Goal: Task Accomplishment & Management: Use online tool/utility

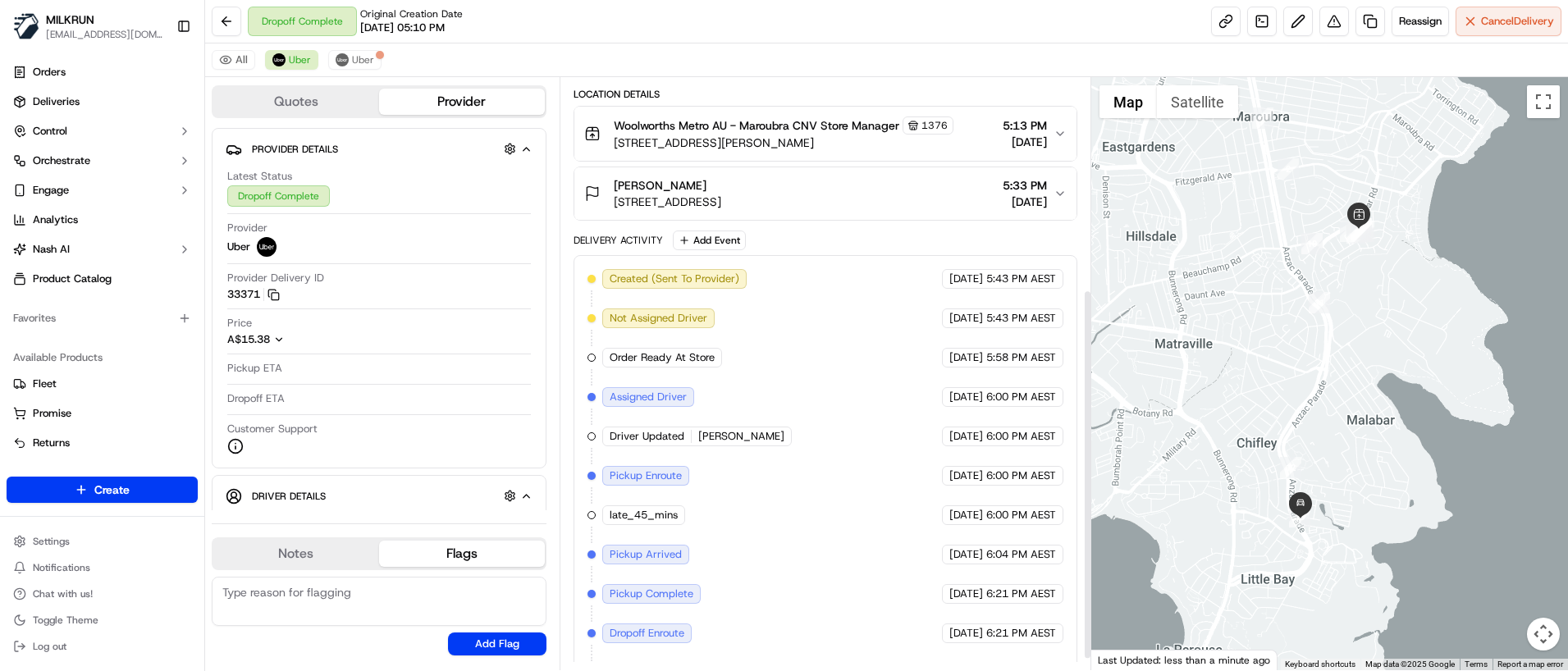
scroll to position [357, 0]
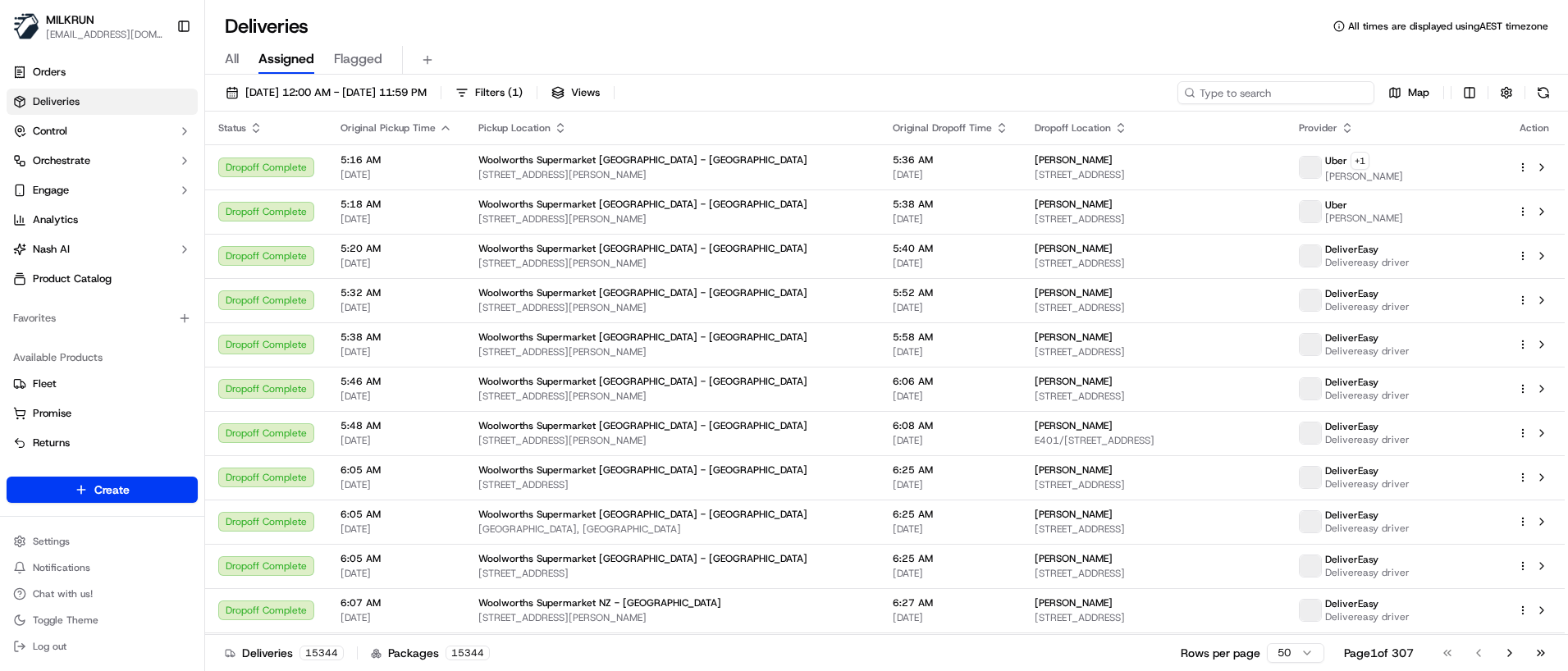
click at [1285, 94] on input at bounding box center [1276, 93] width 197 height 23
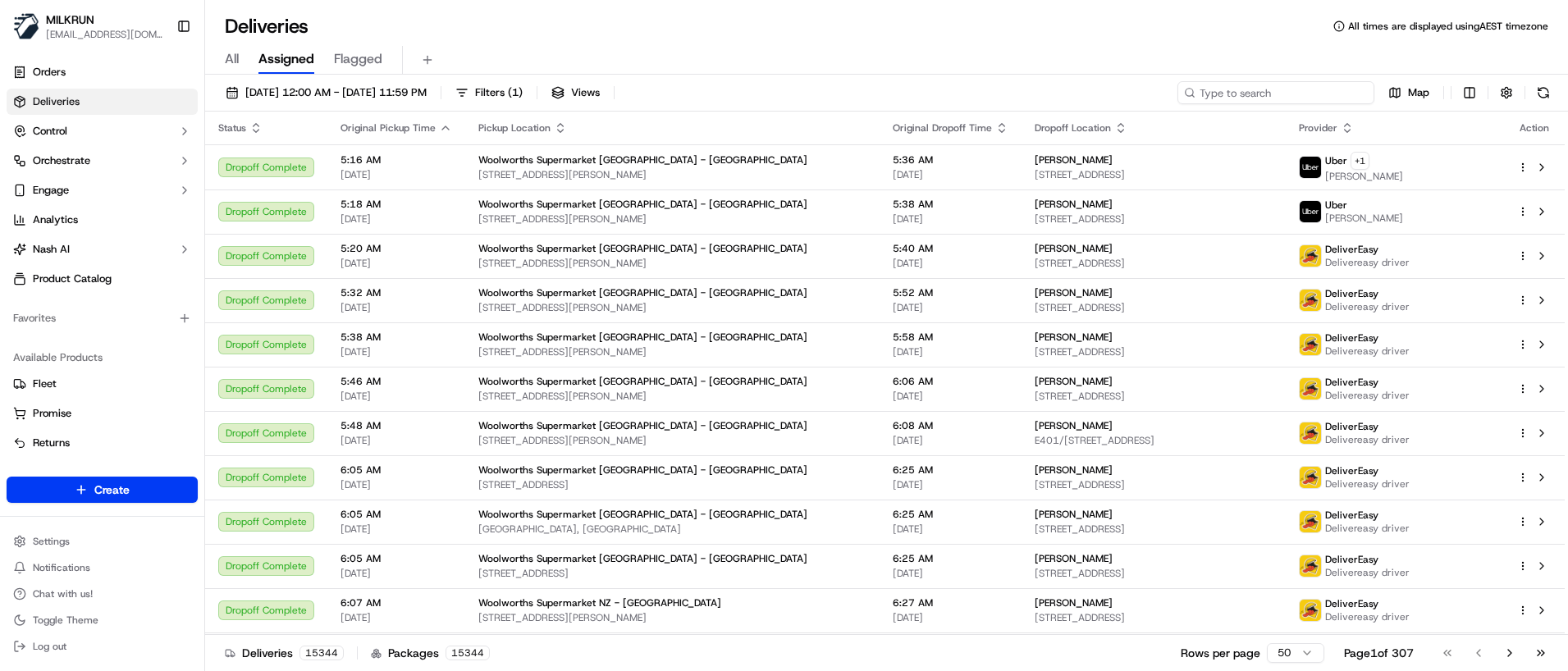
paste input "922ef490-4c0b-49fe-81af-c622fbfc5535"
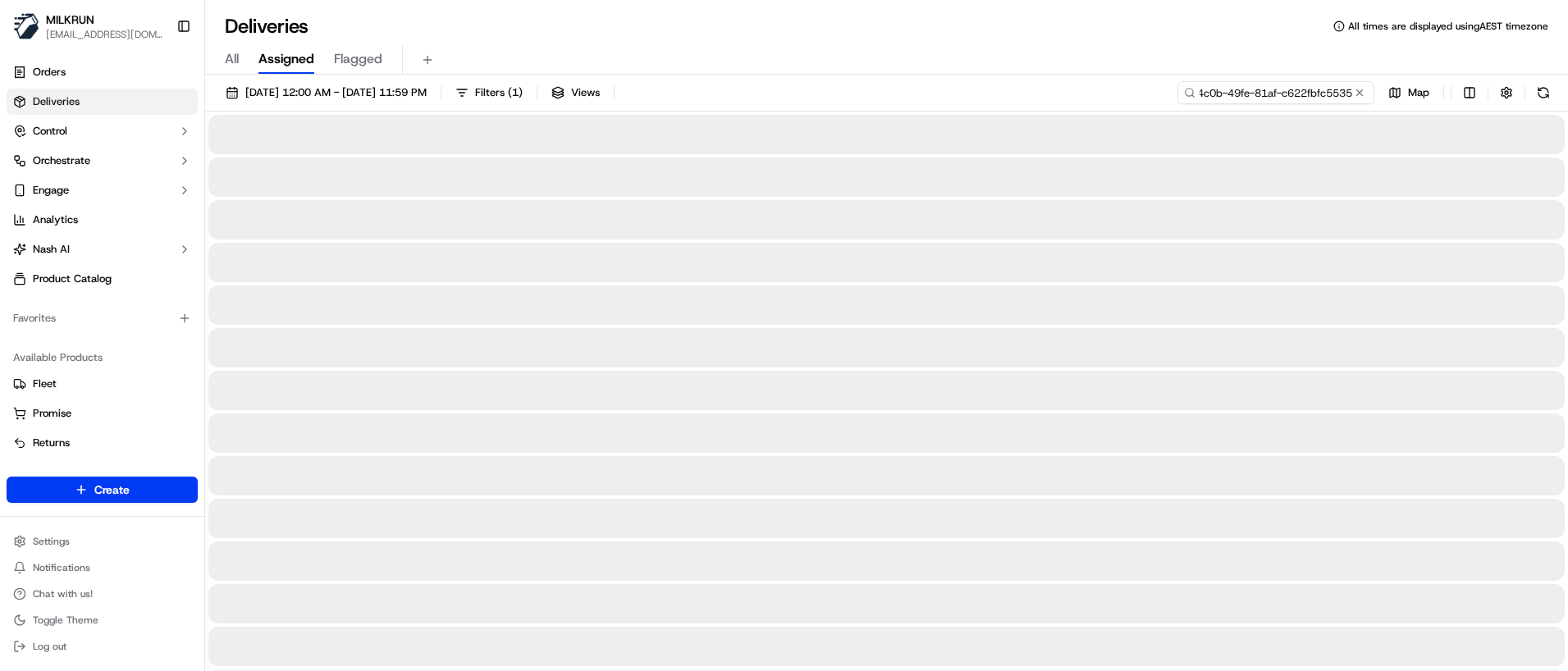
type input "922ef490-4c0b-49fe-81af-c622fbfc5535"
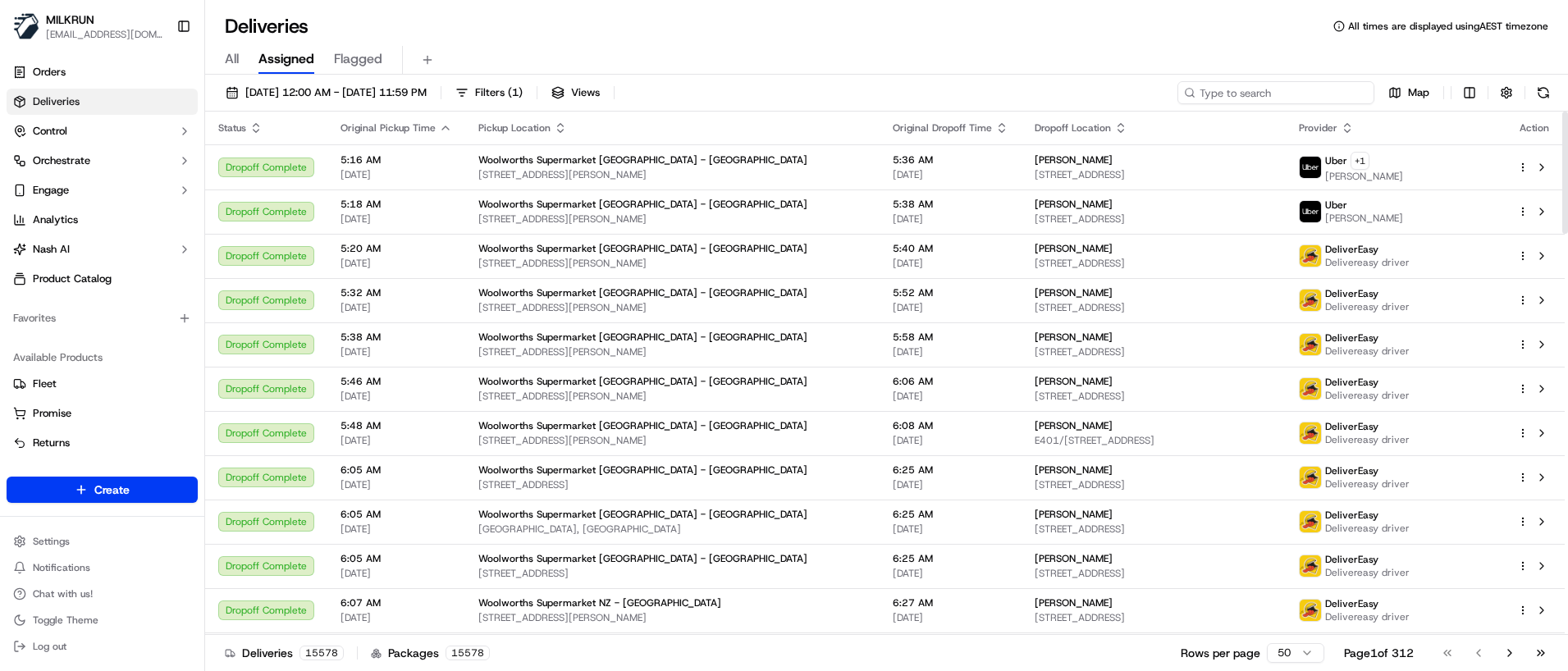
click at [1278, 90] on input at bounding box center [1276, 93] width 197 height 23
paste input "1f181553-5178-459f-b8f0-a9a5dfe599da"
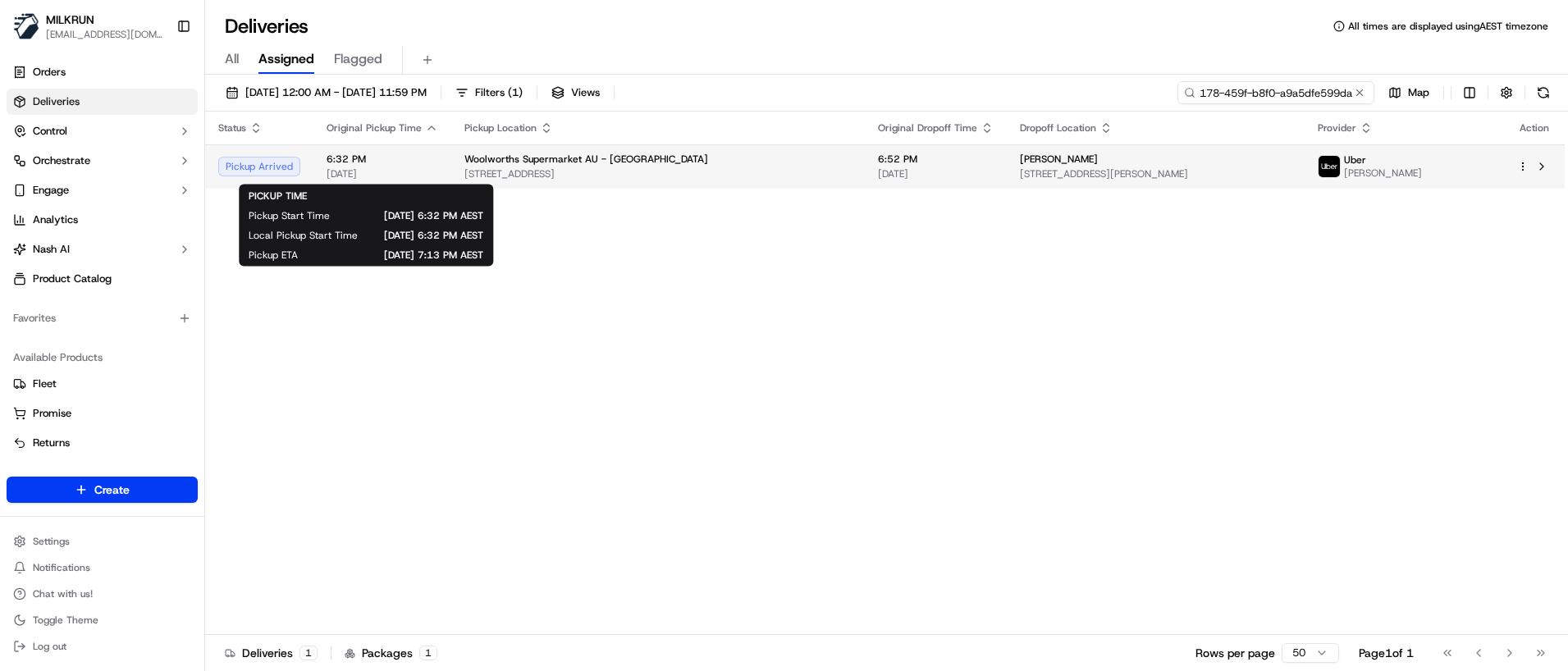
type input "1f181553-5178-459f-b8f0-a9a5dfe599da"
click at [406, 169] on span "[DATE]" at bounding box center [382, 174] width 111 height 14
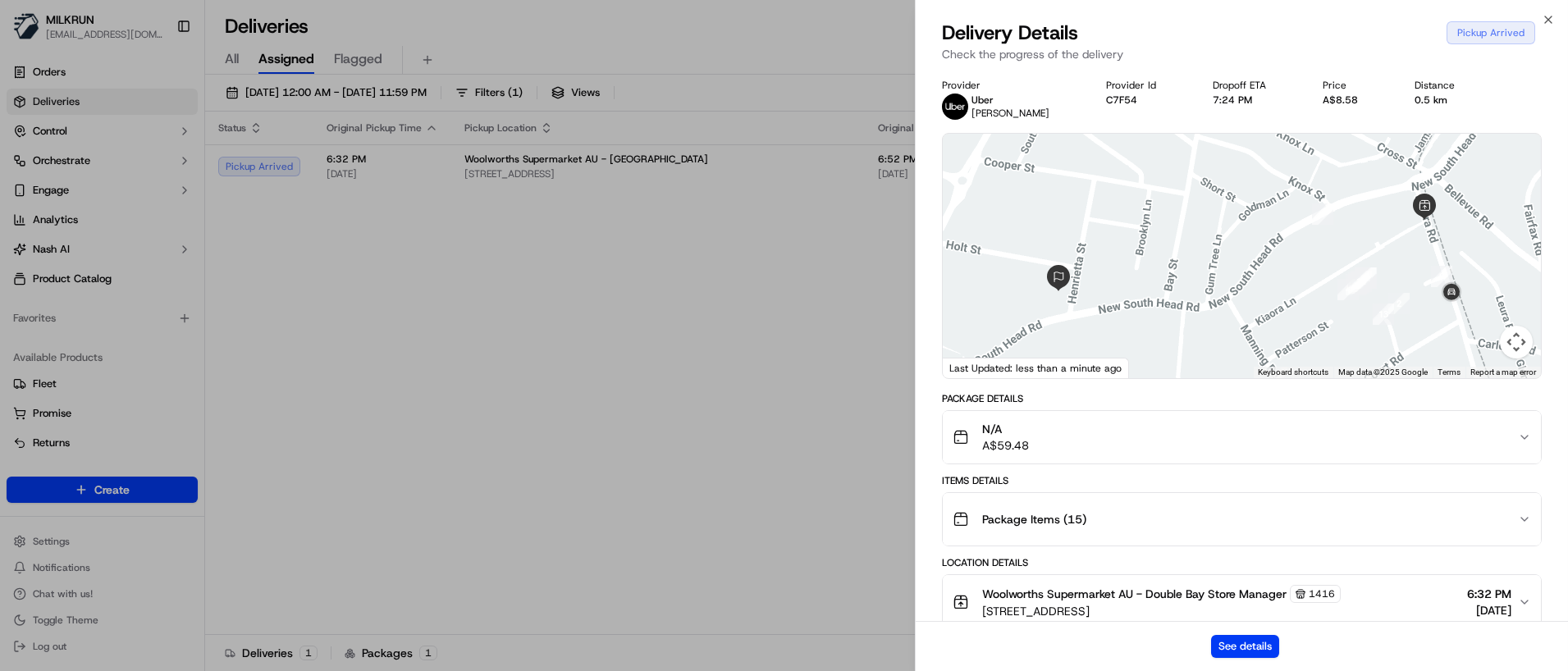
drag, startPoint x: 309, startPoint y: 341, endPoint x: 285, endPoint y: 274, distance: 71.2
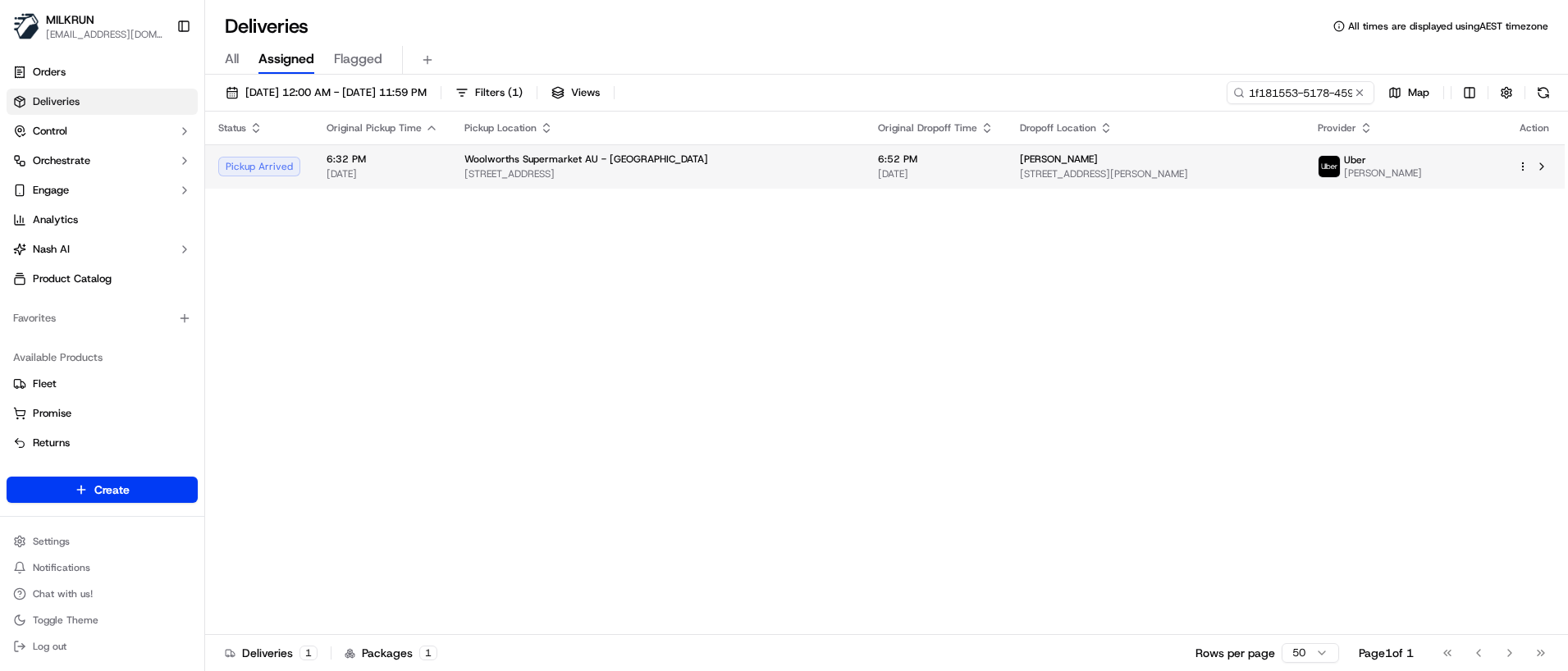
click at [284, 167] on div "Pickup Arrived" at bounding box center [259, 167] width 82 height 19
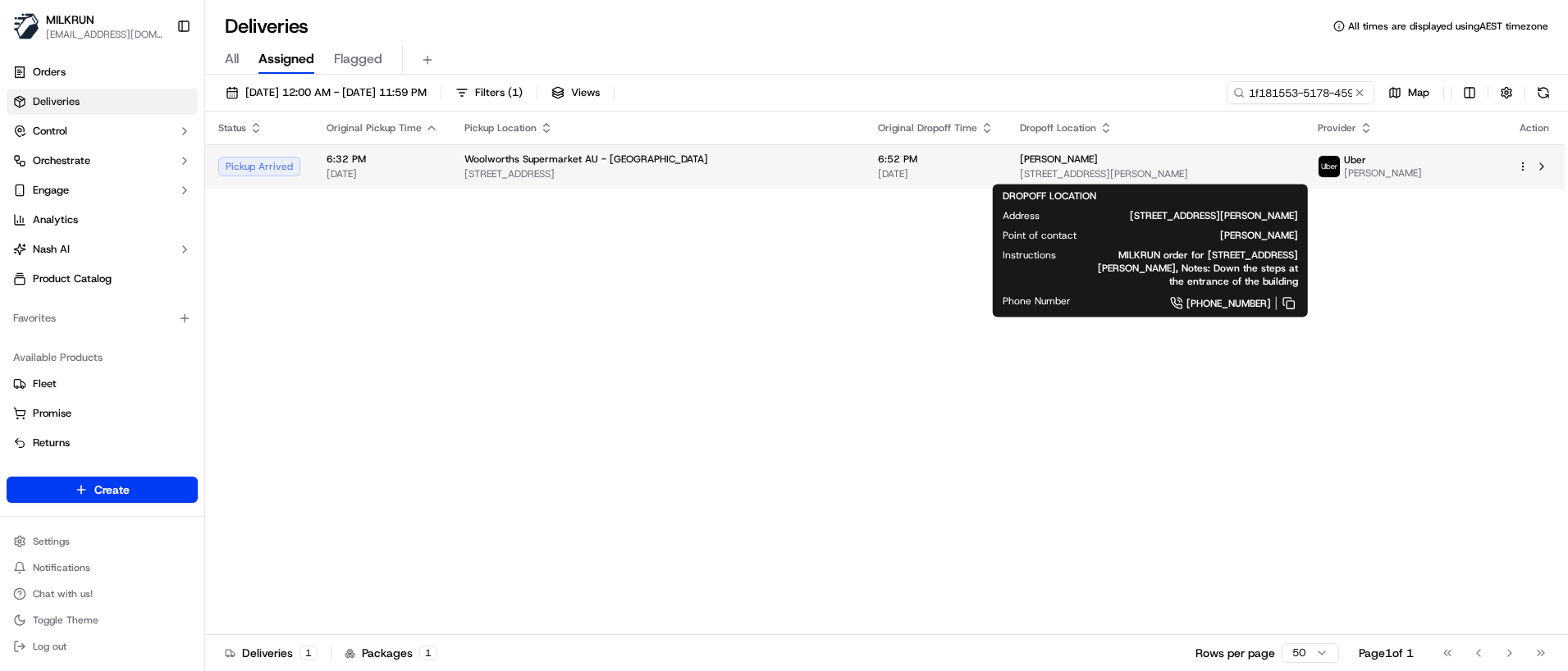
click at [1056, 160] on div "Daniel Tobin" at bounding box center [1155, 160] width 271 height 14
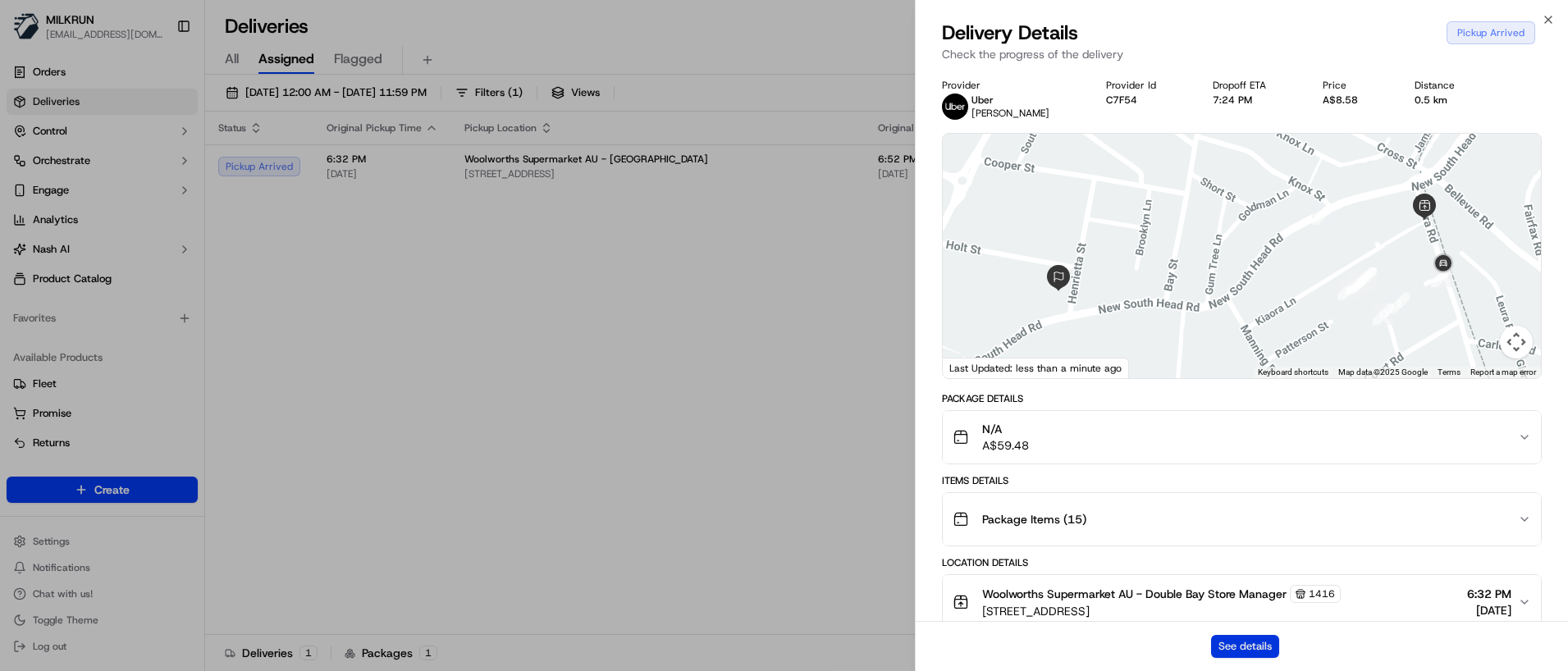
click at [1232, 650] on button "See details" at bounding box center [1245, 647] width 68 height 23
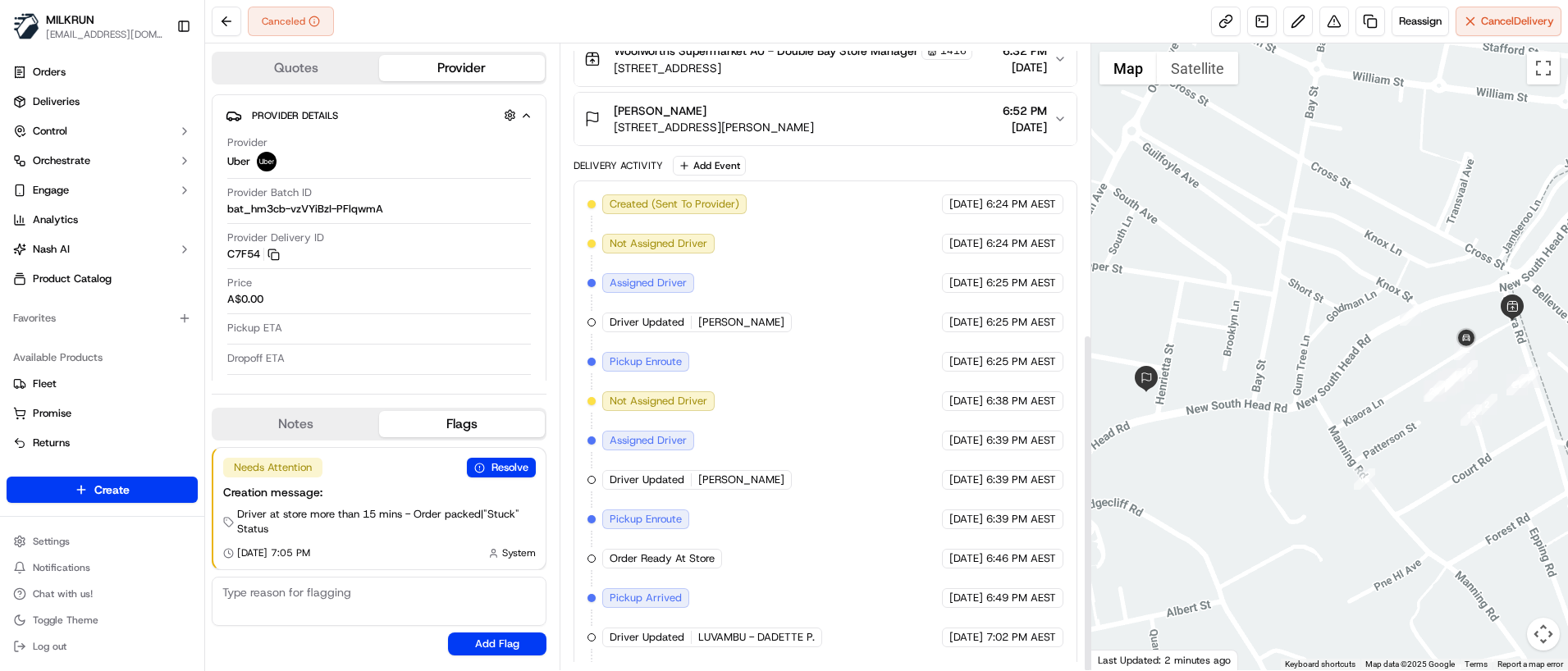
scroll to position [534, 0]
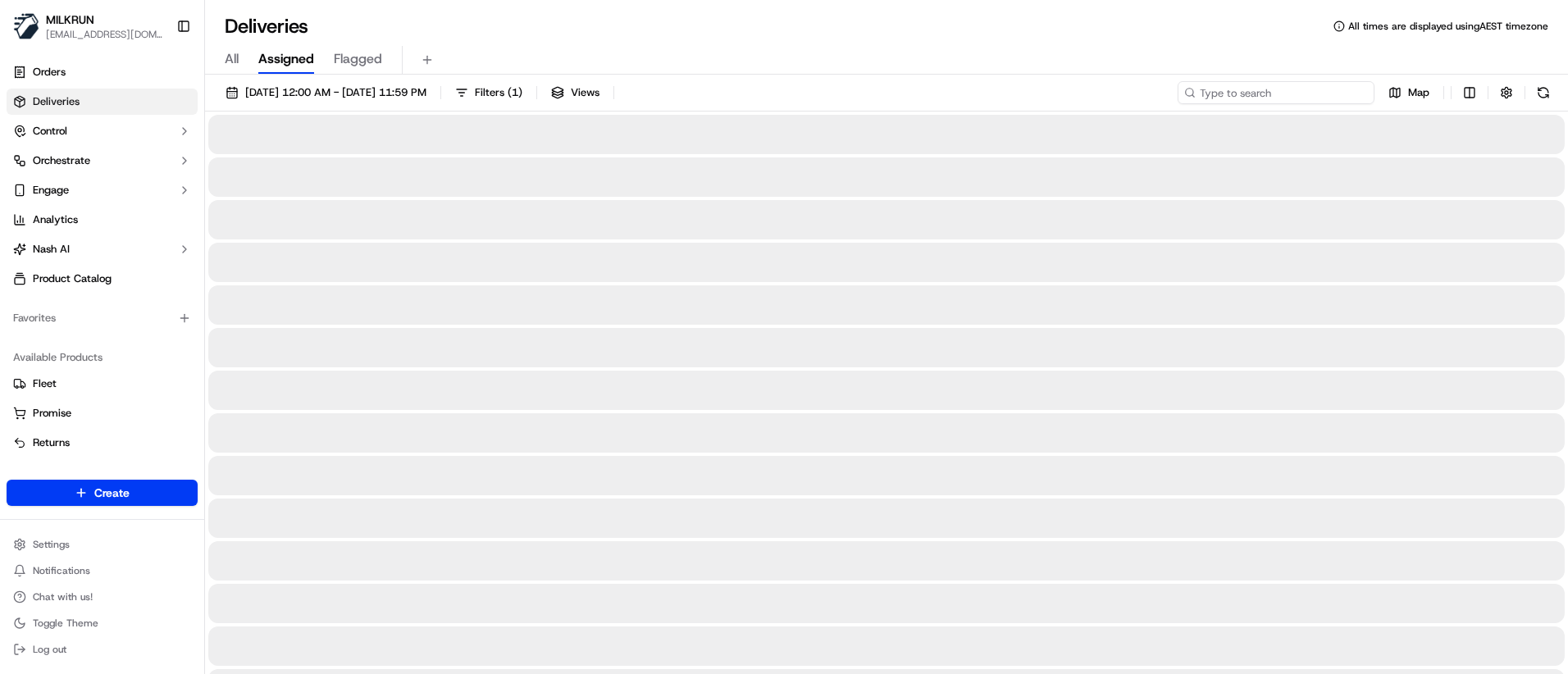
click at [1264, 98] on input at bounding box center [1276, 93] width 196 height 23
paste input "4032055d-aa30-434c-8def-9f60d1948b82"
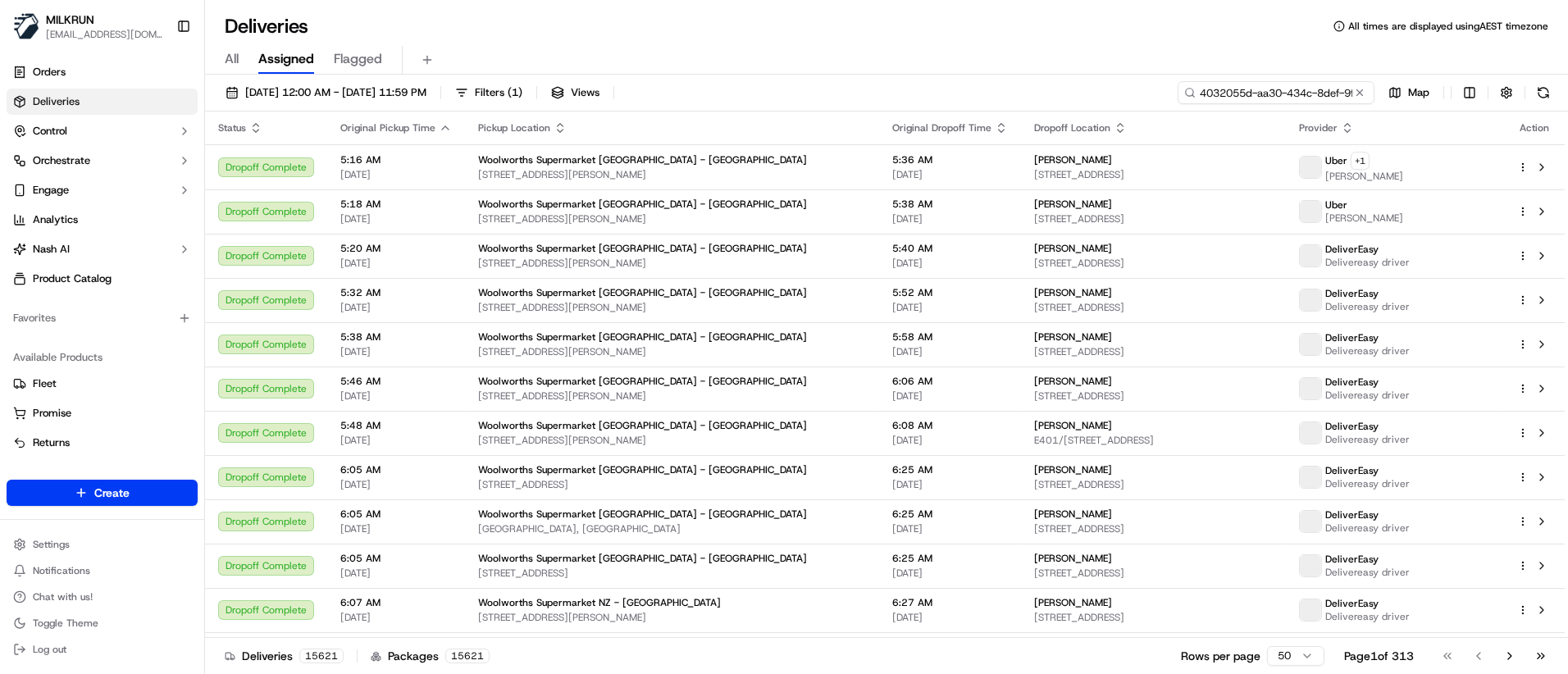
scroll to position [0, 77]
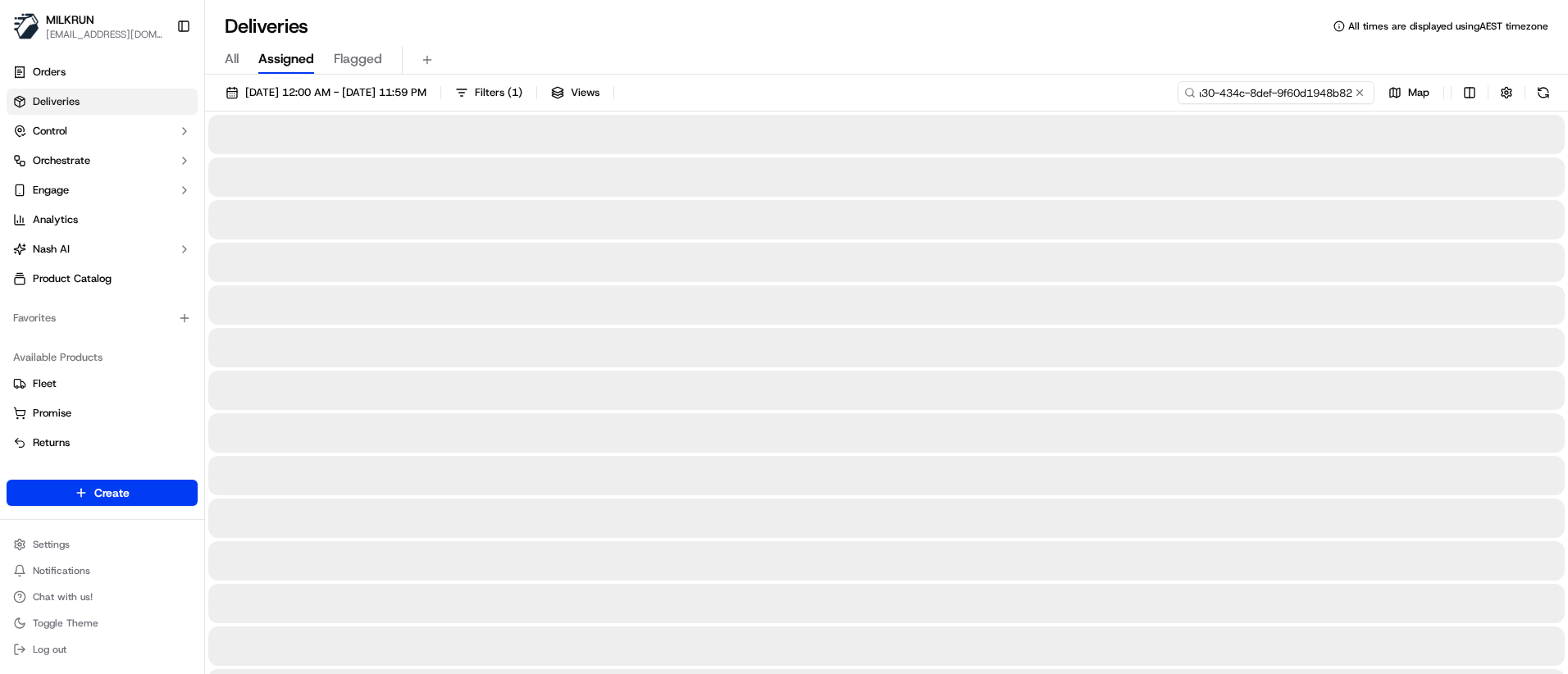
type input "4032055d-aa30-434c-8def-9f60d1948b82"
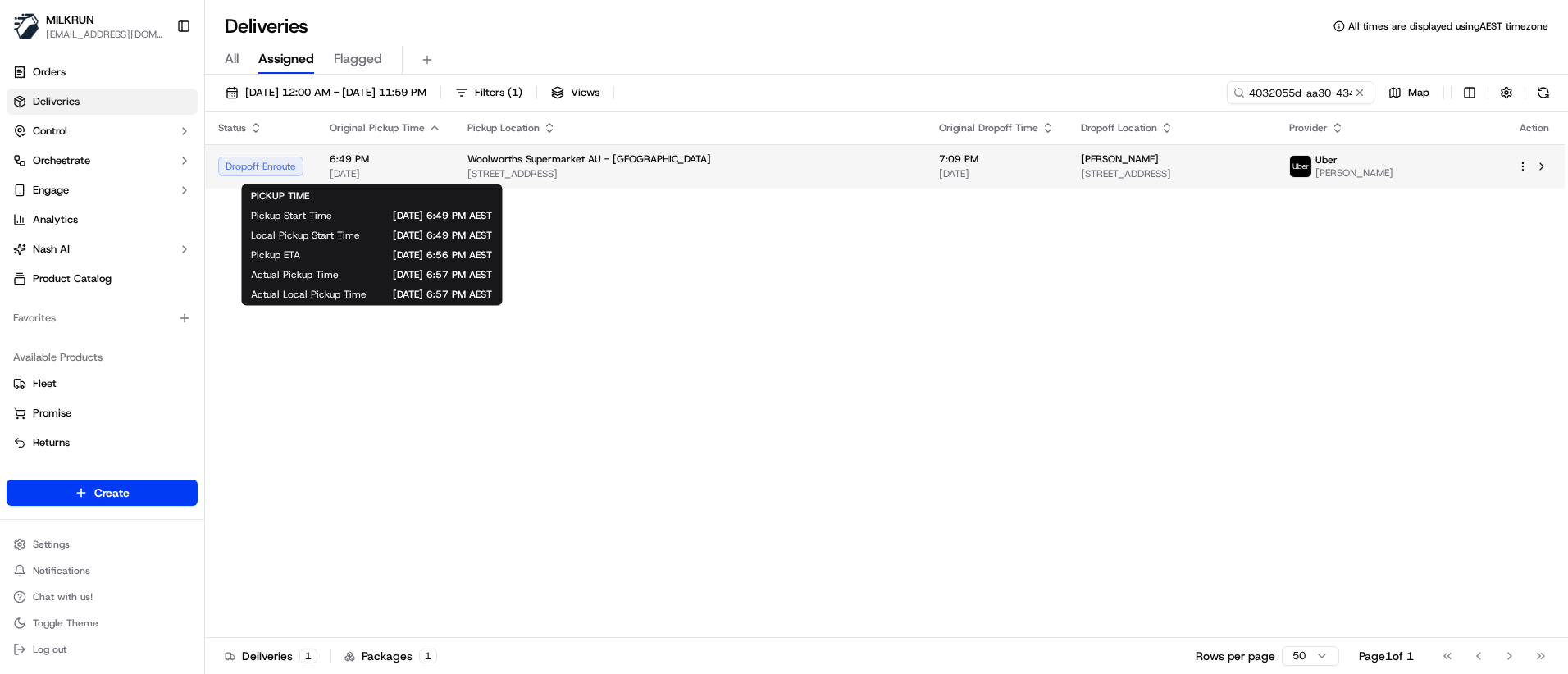
click at [375, 174] on span "[DATE]" at bounding box center [385, 174] width 111 height 14
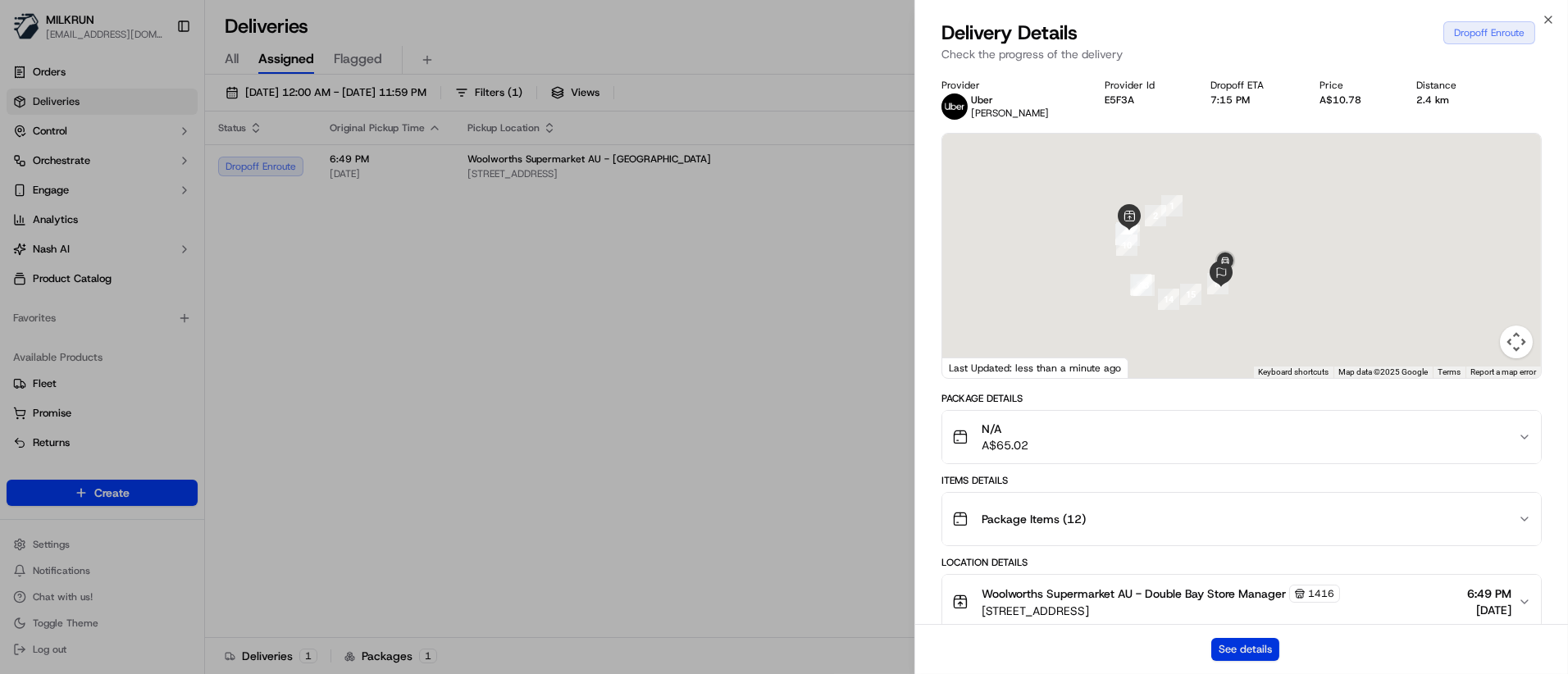
click at [1262, 648] on button "See details" at bounding box center [1245, 650] width 68 height 23
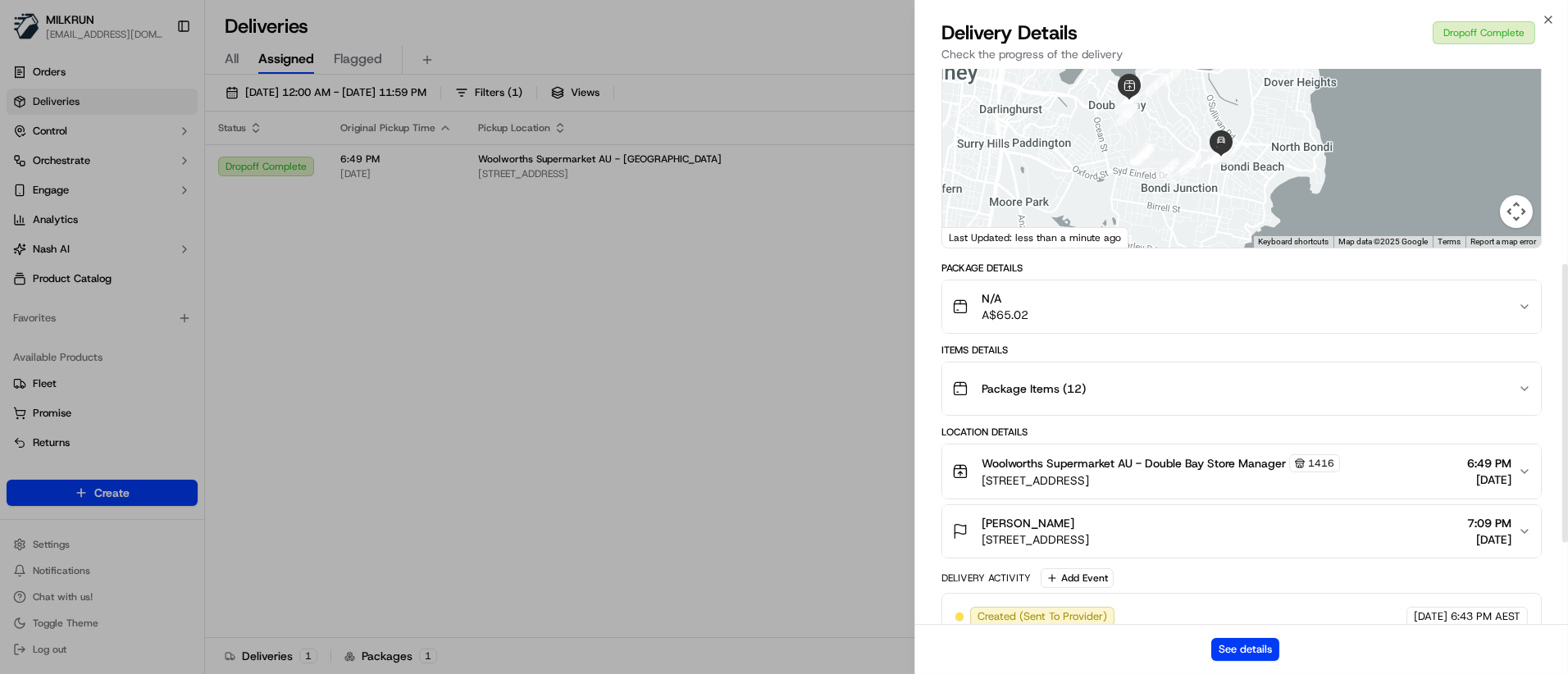
scroll to position [411, 0]
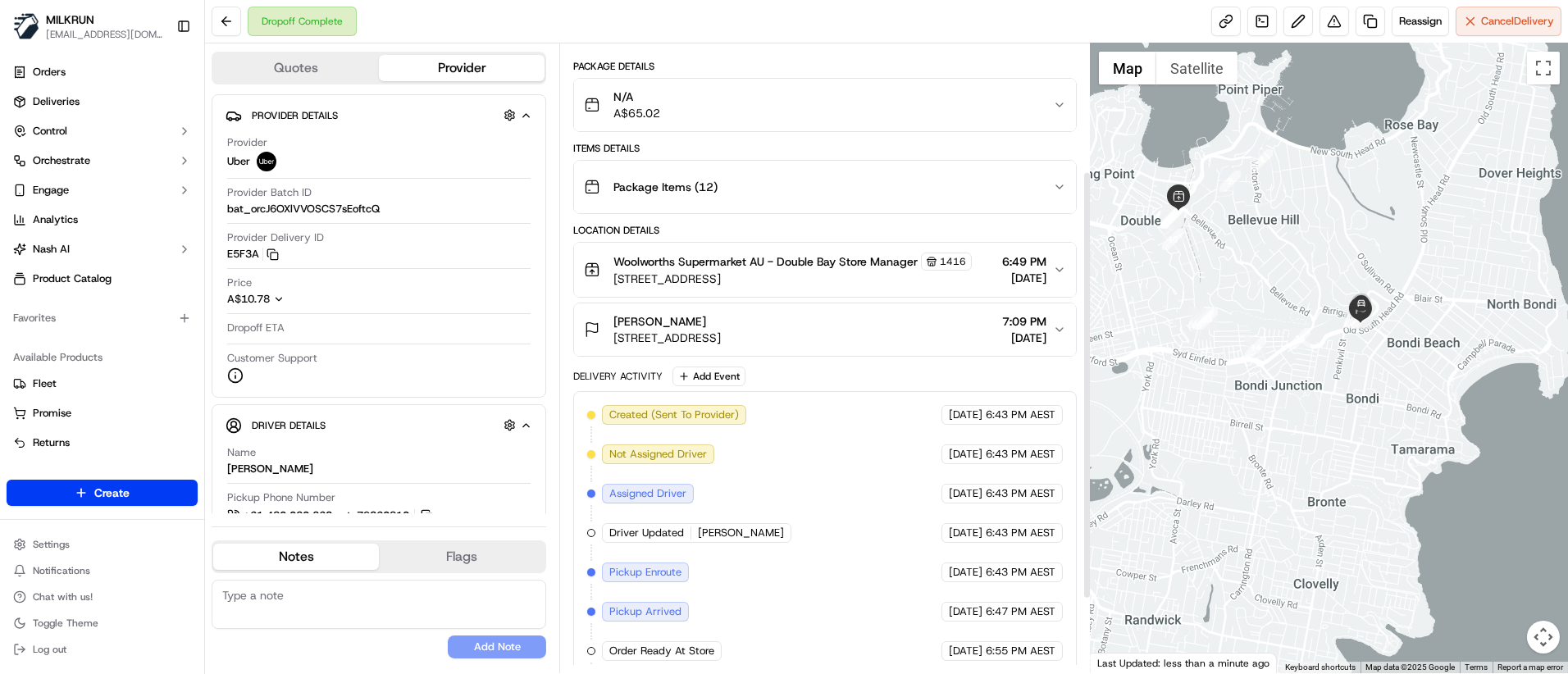
scroll to position [296, 0]
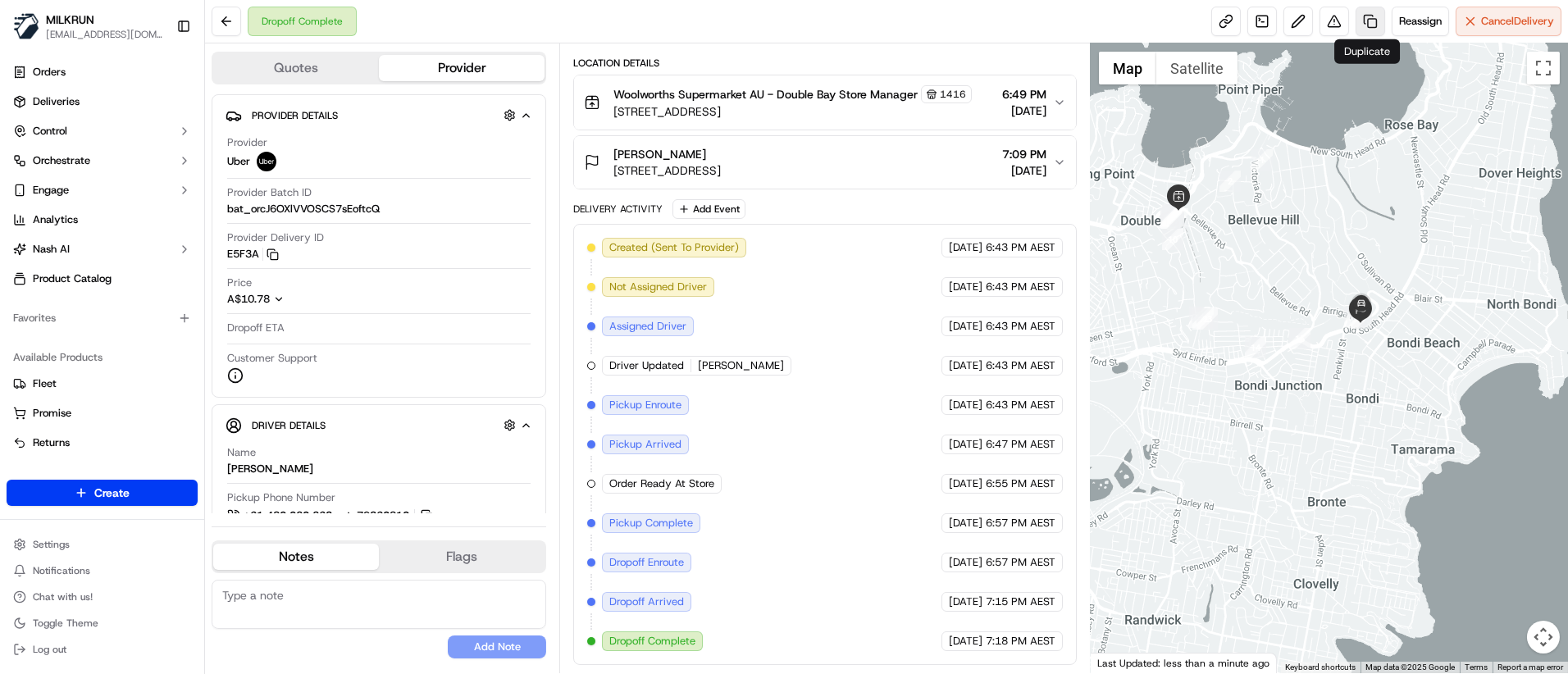
click at [1370, 20] on link at bounding box center [1371, 21] width 30 height 30
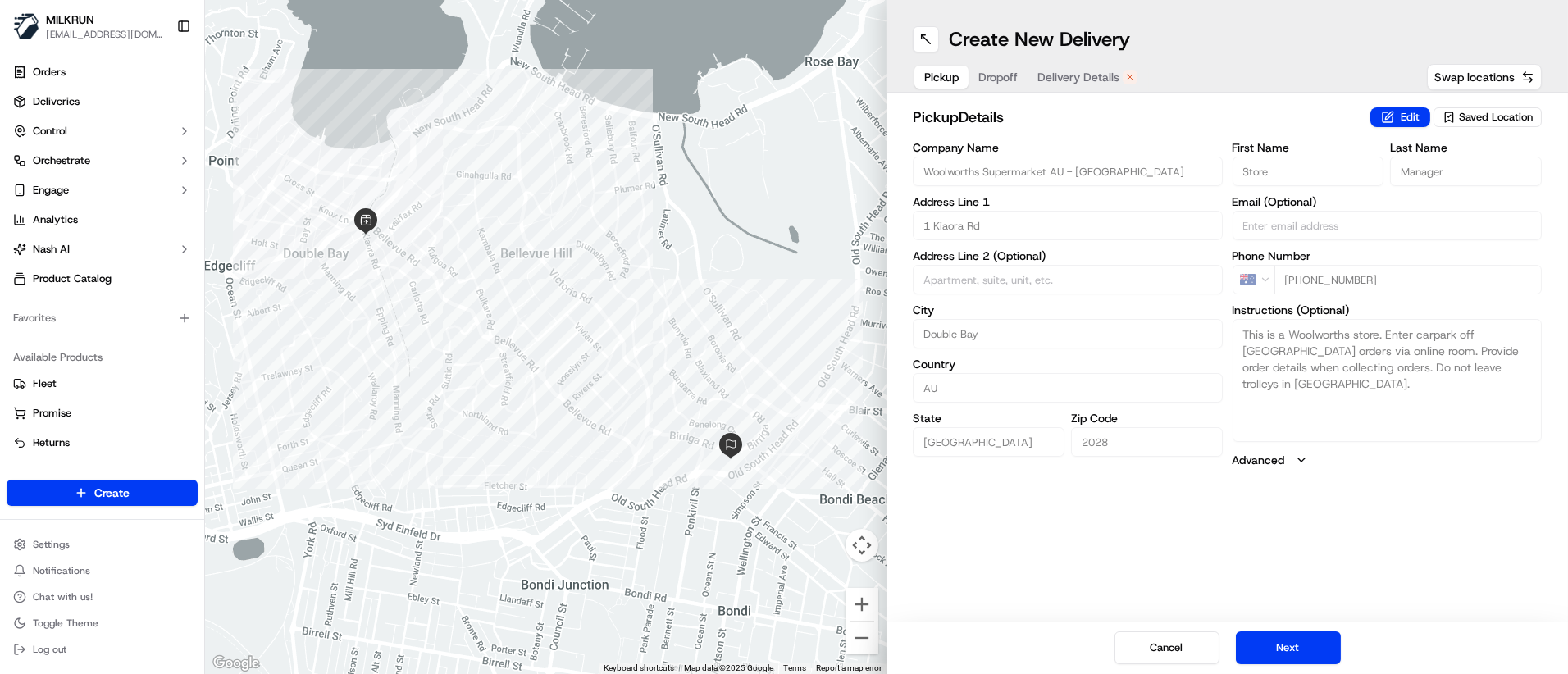
click at [997, 75] on span "Dropoff" at bounding box center [998, 77] width 40 height 16
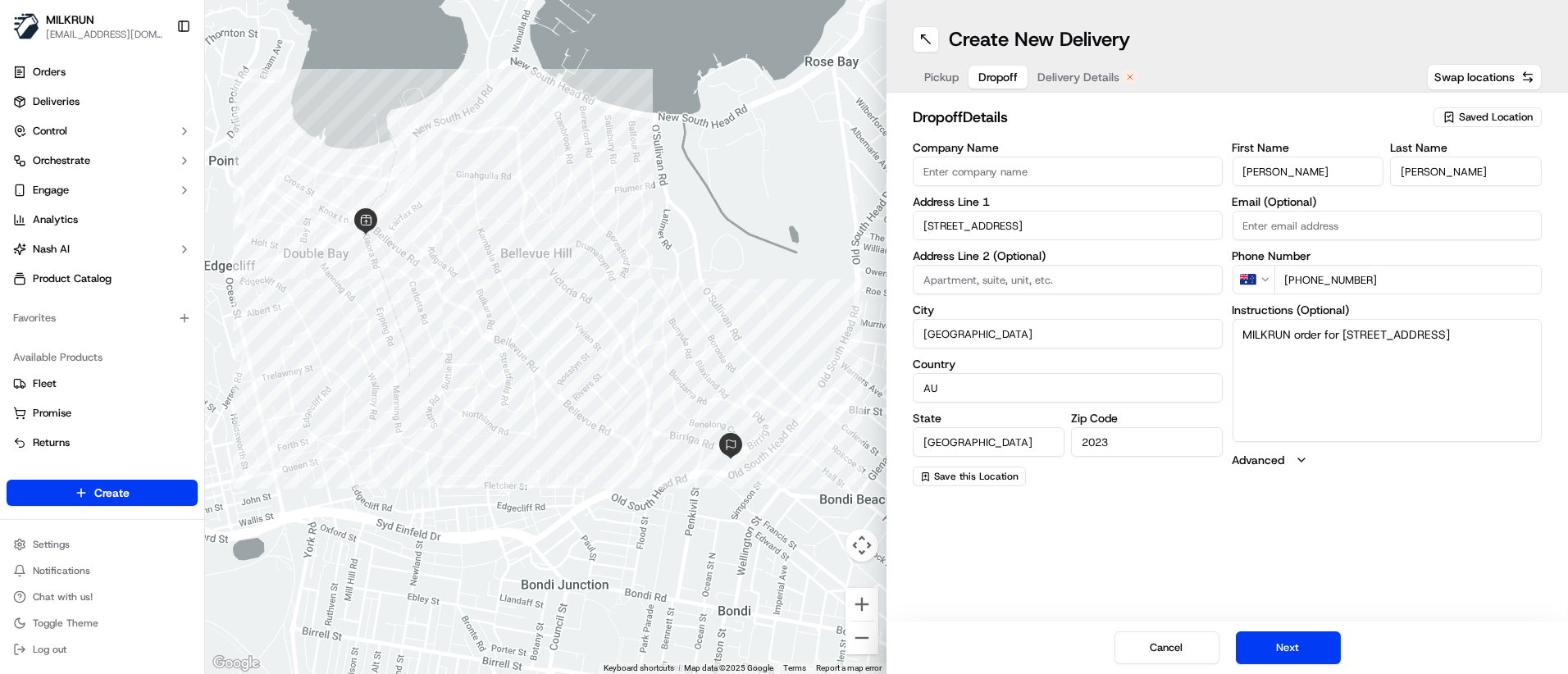
click at [1050, 73] on span "Delivery Details" at bounding box center [1078, 77] width 82 height 16
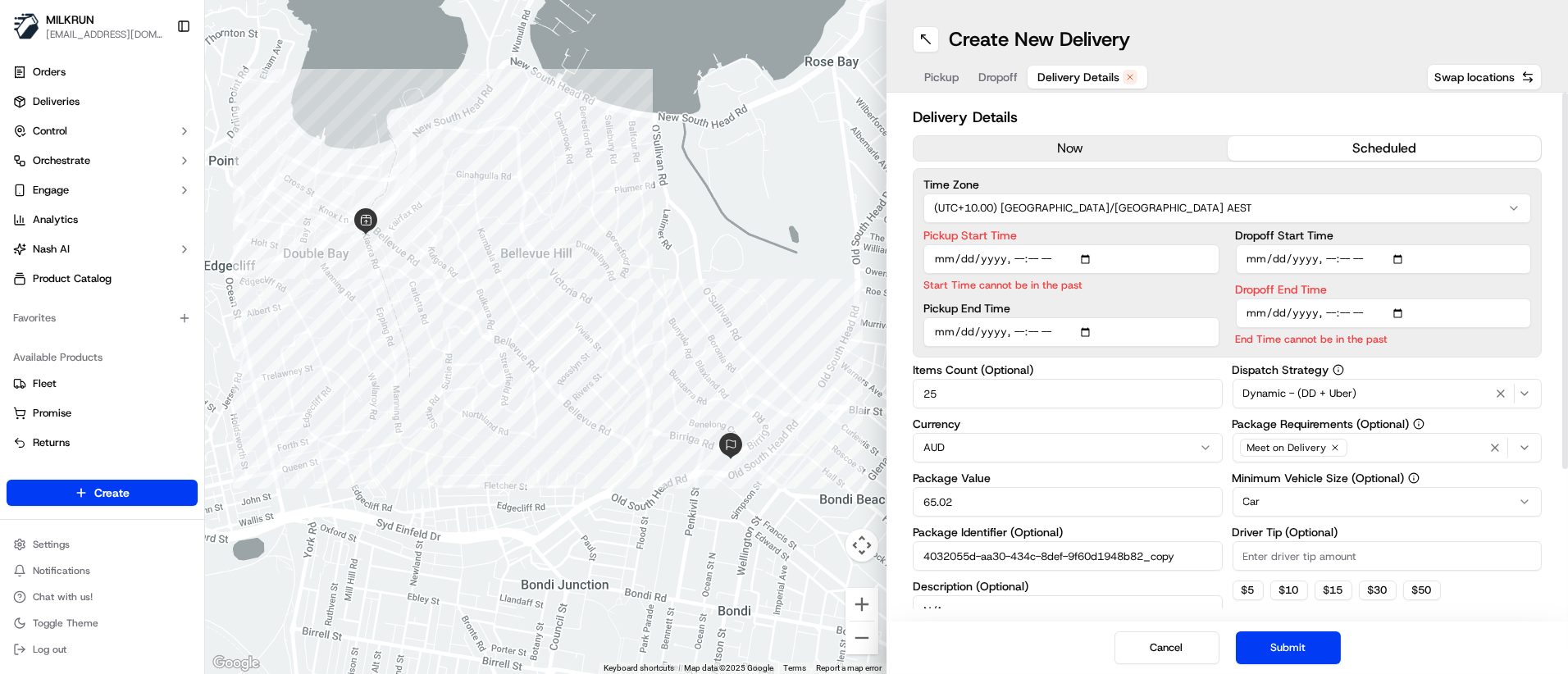
click at [1094, 133] on div "Delivery Details now scheduled Time Zone (UTC+10.00) Australia/Sydney AEST Pick…" at bounding box center [1227, 459] width 629 height 707
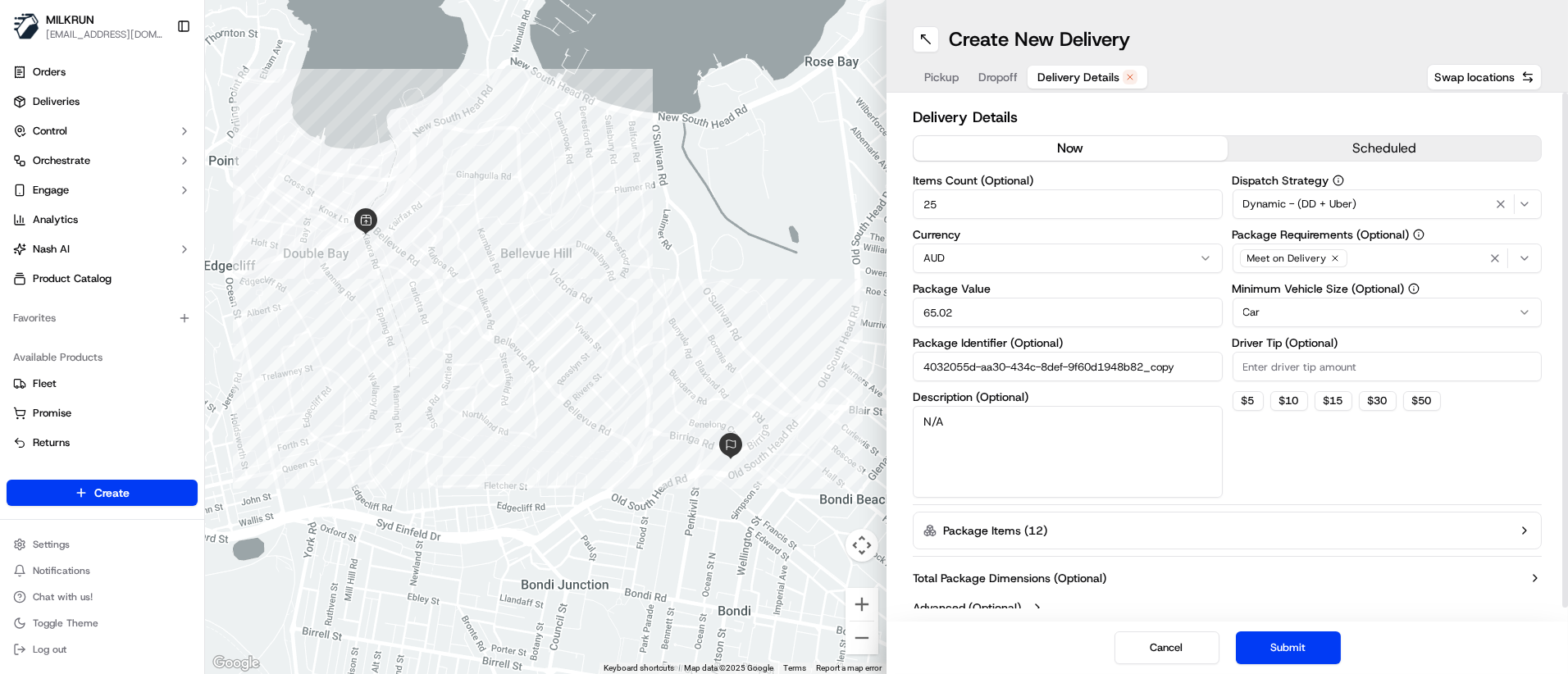
click at [1100, 156] on button "now" at bounding box center [1070, 148] width 315 height 24
click at [1198, 370] on input "4032055d-aa30-434c-8def-9f60d1948b82_copy" at bounding box center [1068, 366] width 310 height 30
type input "4032055d-aa30-434c-8def-9f60d1948b82_copy1"
click at [1287, 642] on button "Submit" at bounding box center [1288, 648] width 105 height 33
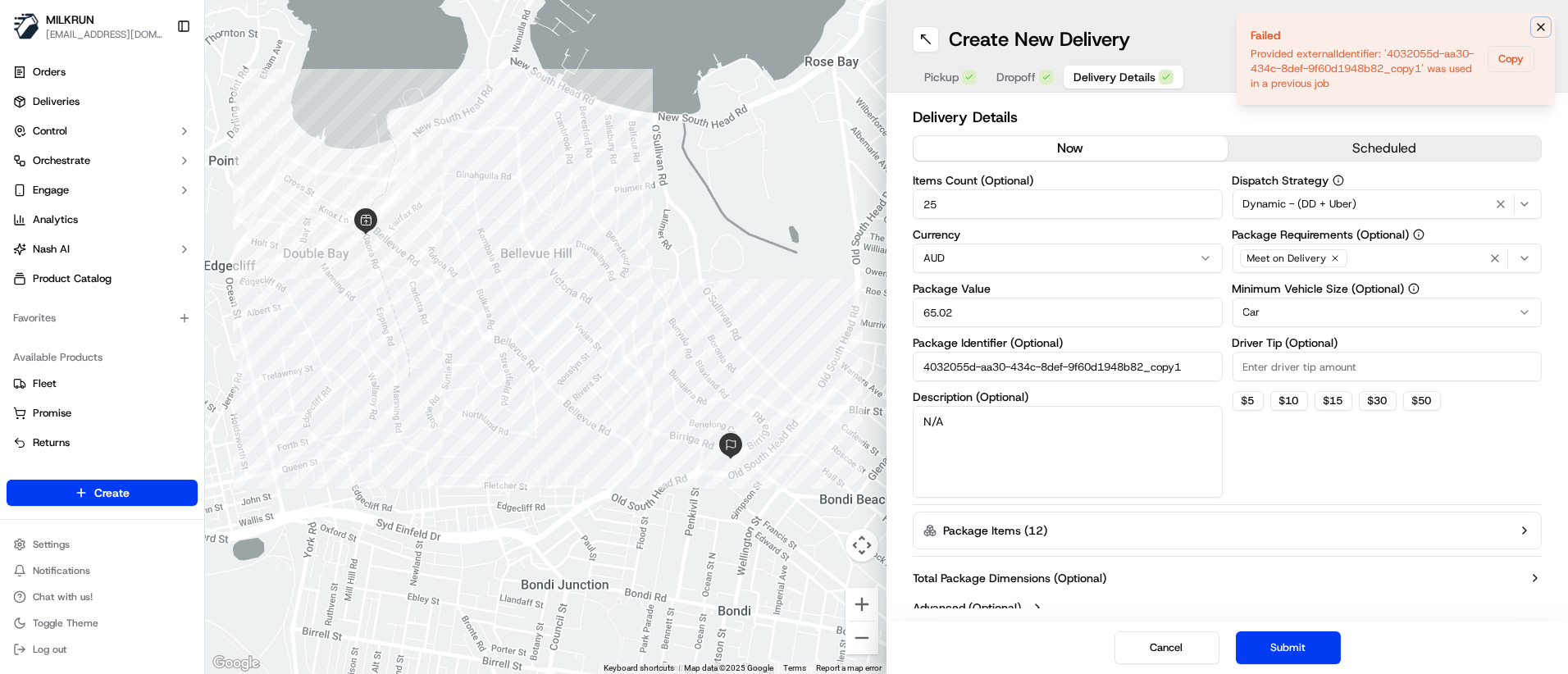
click at [1539, 21] on icon "Notifications (F8)" at bounding box center [1541, 27] width 14 height 14
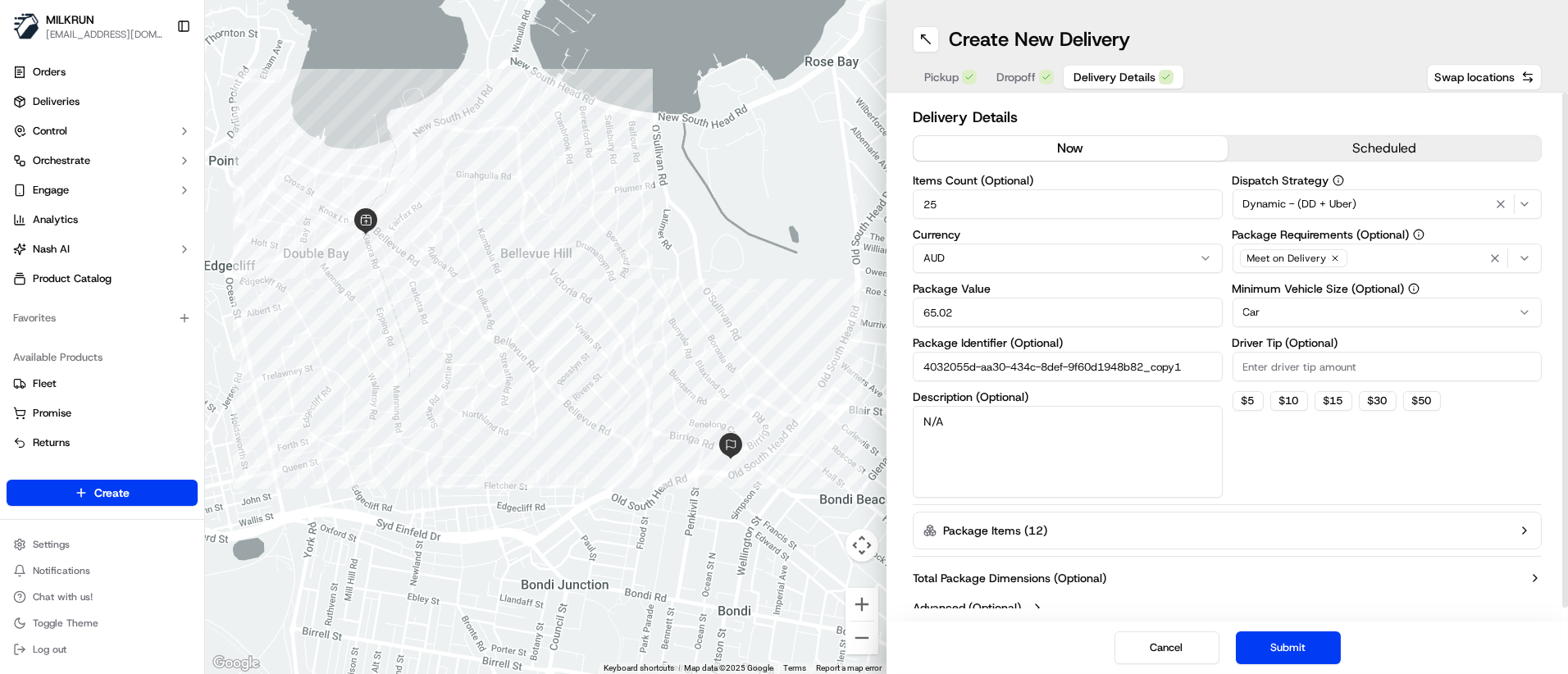
click at [1206, 366] on input "4032055d-aa30-434c-8def-9f60d1948b82_copy1" at bounding box center [1068, 366] width 310 height 30
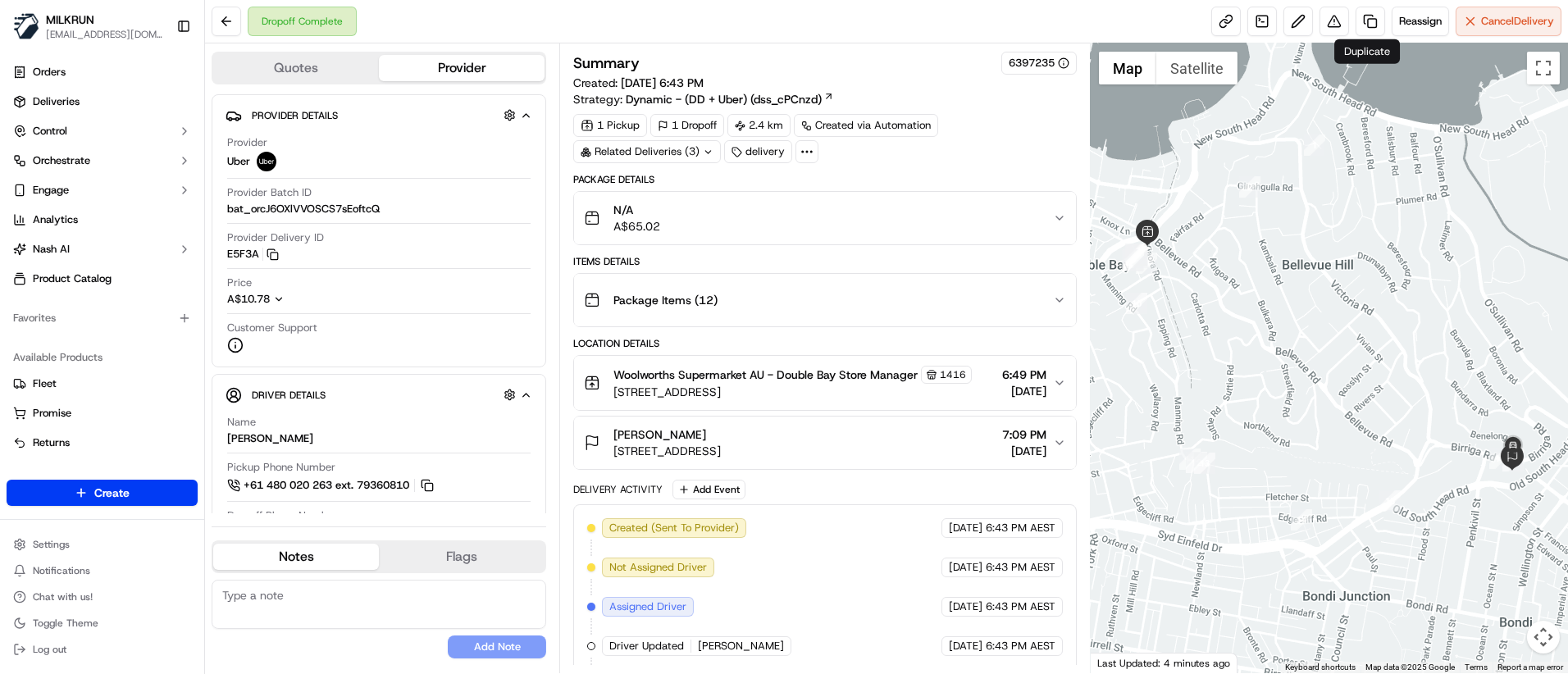
click at [1358, 37] on div "Dropoff Complete Reassign Cancel Delivery" at bounding box center [887, 21] width 1363 height 44
click at [1370, 27] on link at bounding box center [1371, 21] width 30 height 30
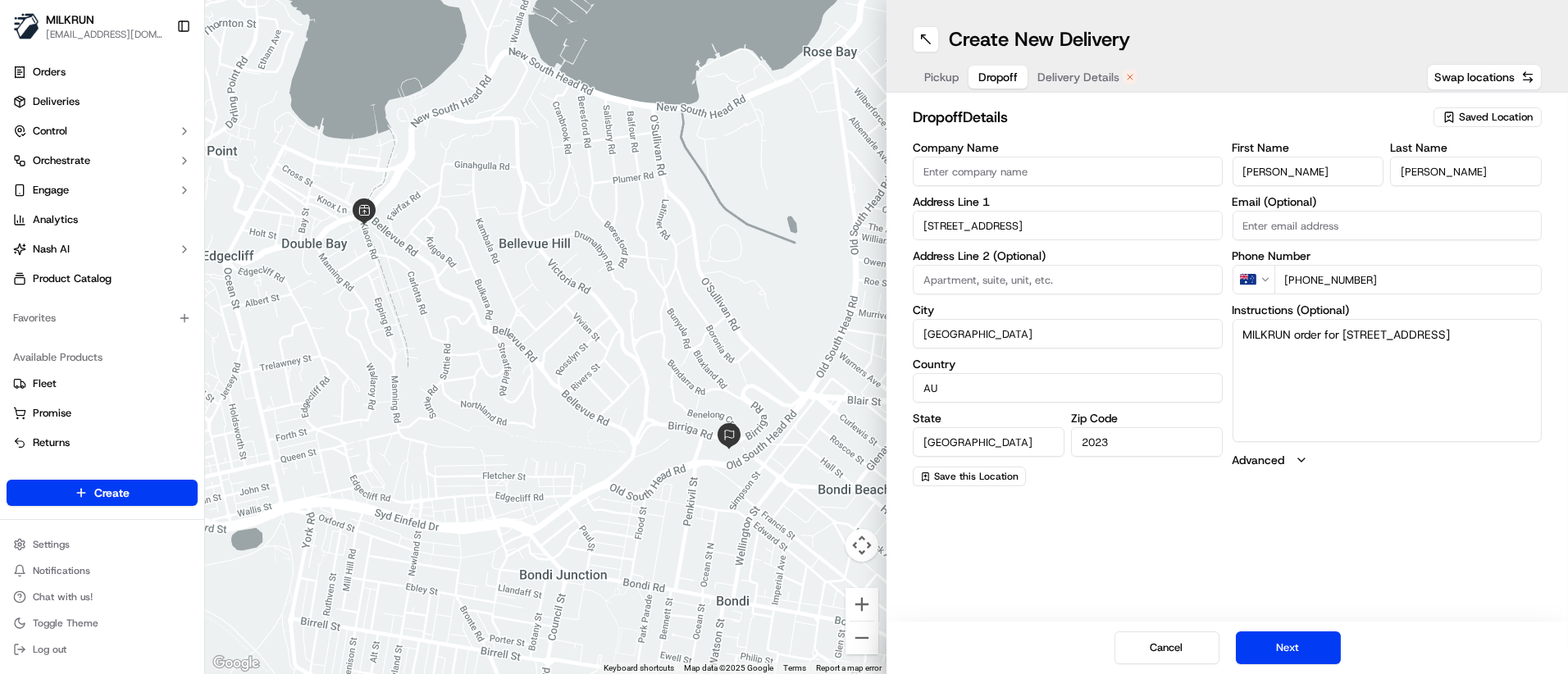
click at [996, 73] on span "Dropoff" at bounding box center [998, 77] width 40 height 16
click at [1049, 78] on span "Delivery Details" at bounding box center [1078, 77] width 82 height 16
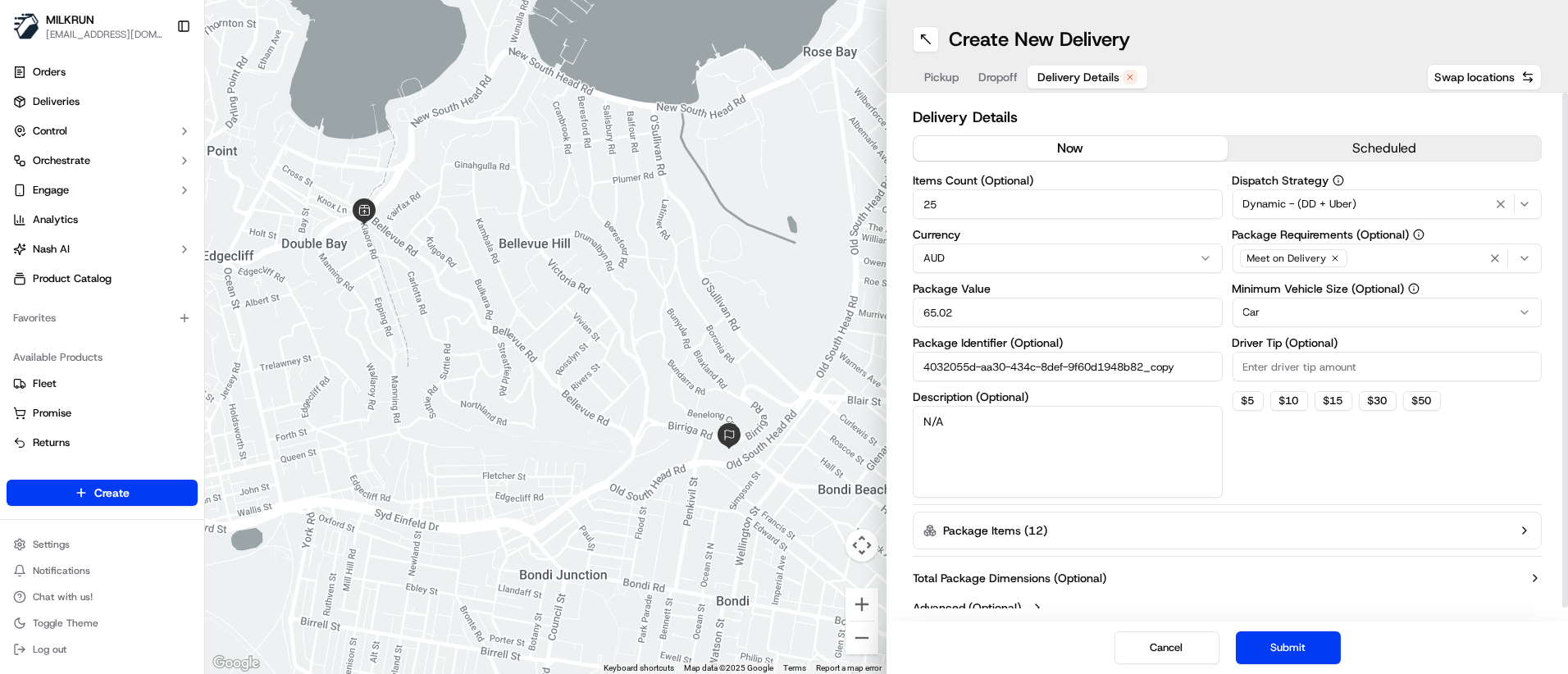
click at [1106, 148] on button "now" at bounding box center [1070, 148] width 315 height 24
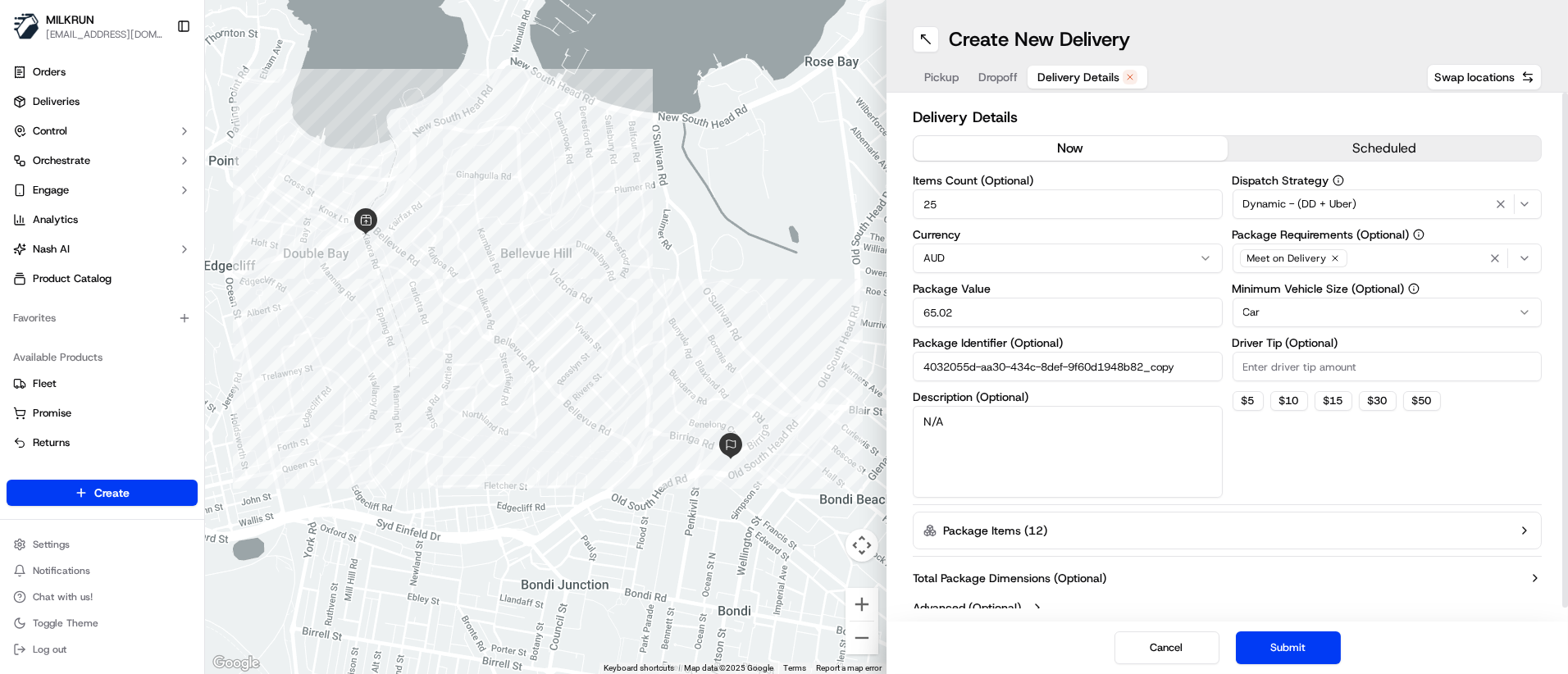
click at [1195, 359] on input "4032055d-aa30-434c-8def-9f60d1948b82_copy" at bounding box center [1068, 366] width 310 height 30
type input "4032055d-aa30-434c-8def-9f60d1948b82_copy2"
click at [1316, 644] on button "Submit" at bounding box center [1288, 648] width 105 height 33
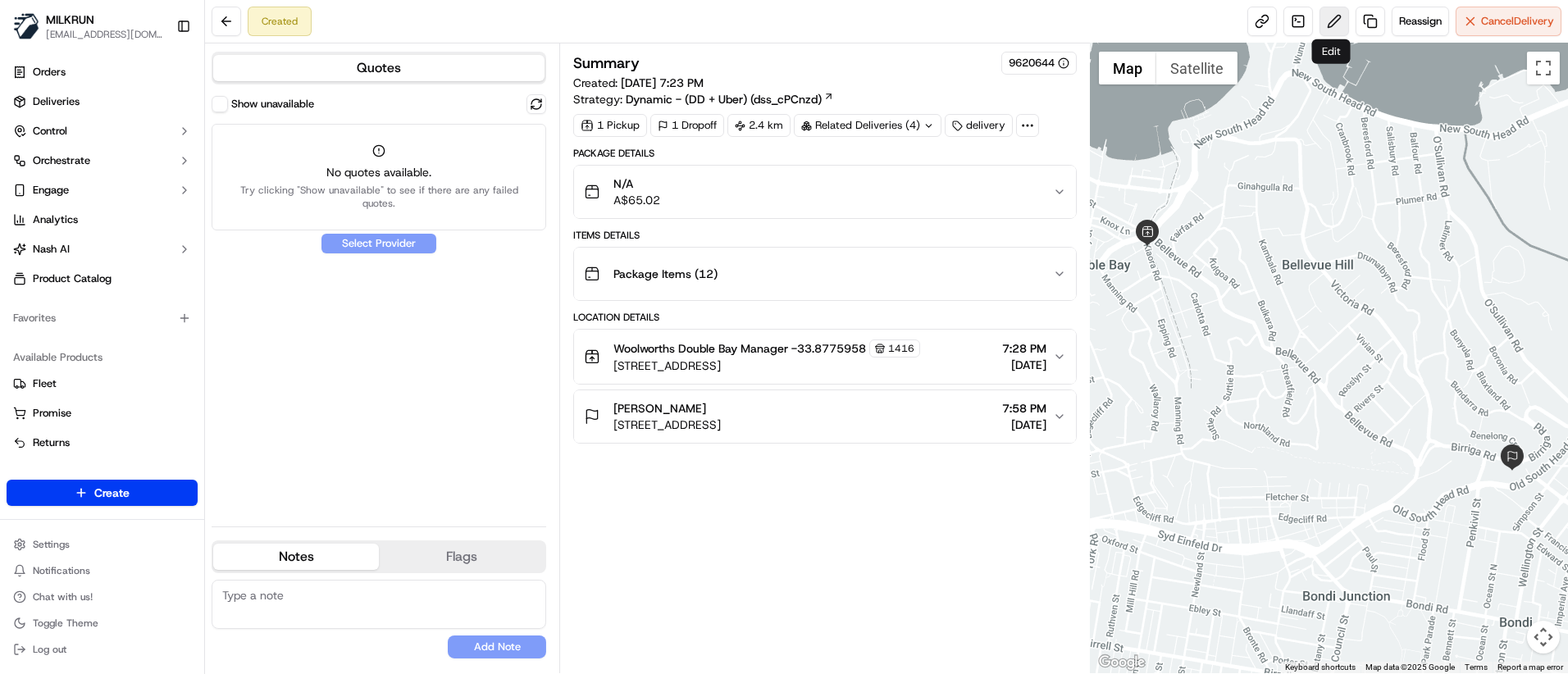
click at [1334, 14] on button at bounding box center [1334, 21] width 30 height 30
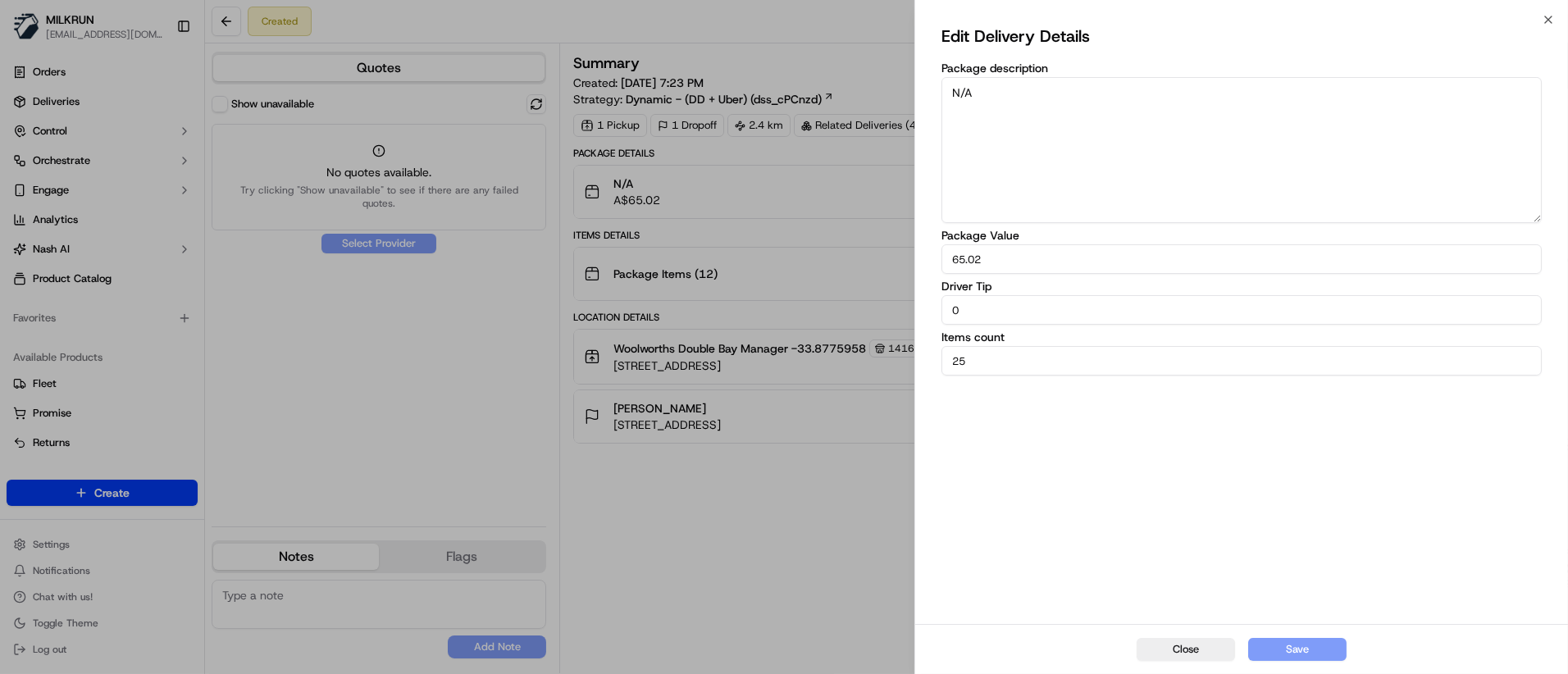
drag, startPoint x: 1007, startPoint y: 301, endPoint x: 882, endPoint y: 313, distance: 125.6
click at [882, 313] on body "MILKRUN earagon@woolworths.com.au Toggle Sidebar Orders Deliveries Control Orch…" at bounding box center [784, 337] width 1568 height 674
type input "5"
click at [1297, 648] on button "Save" at bounding box center [1298, 650] width 99 height 23
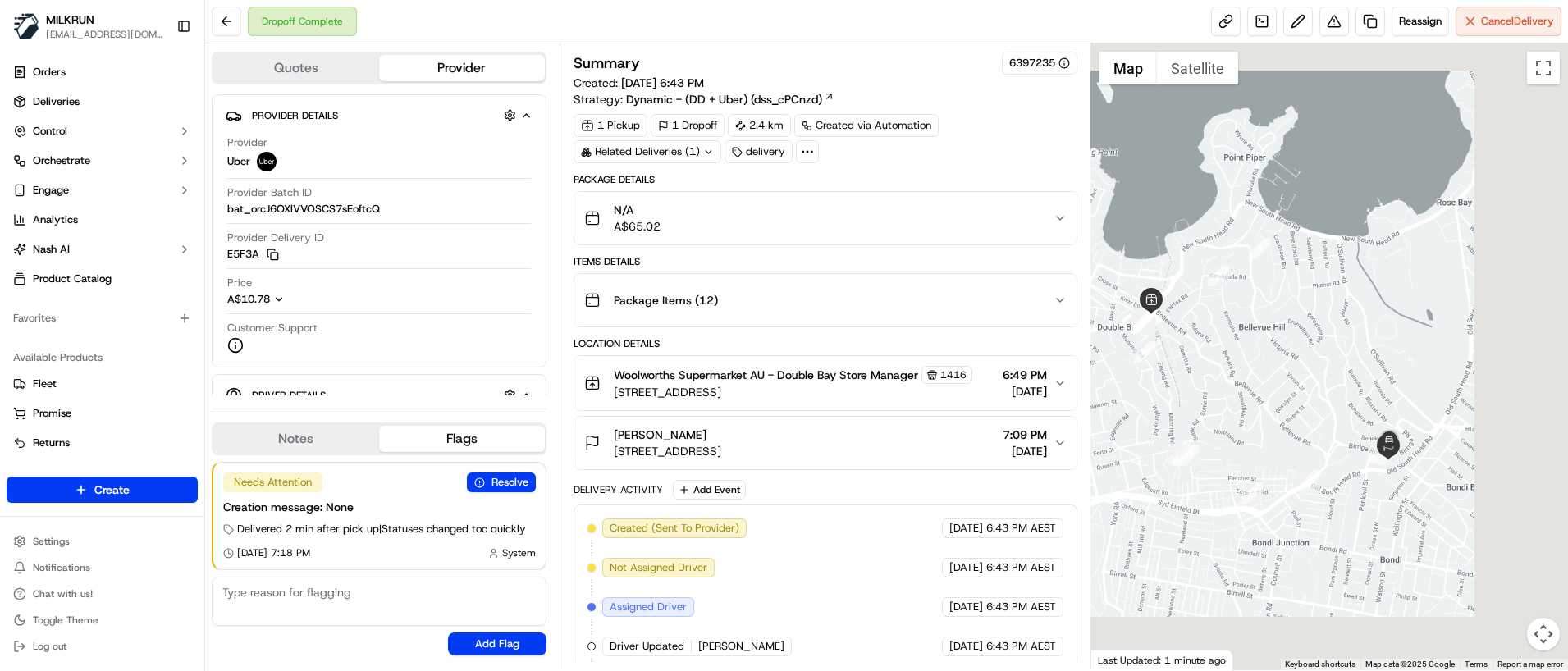
scroll to position [298, 0]
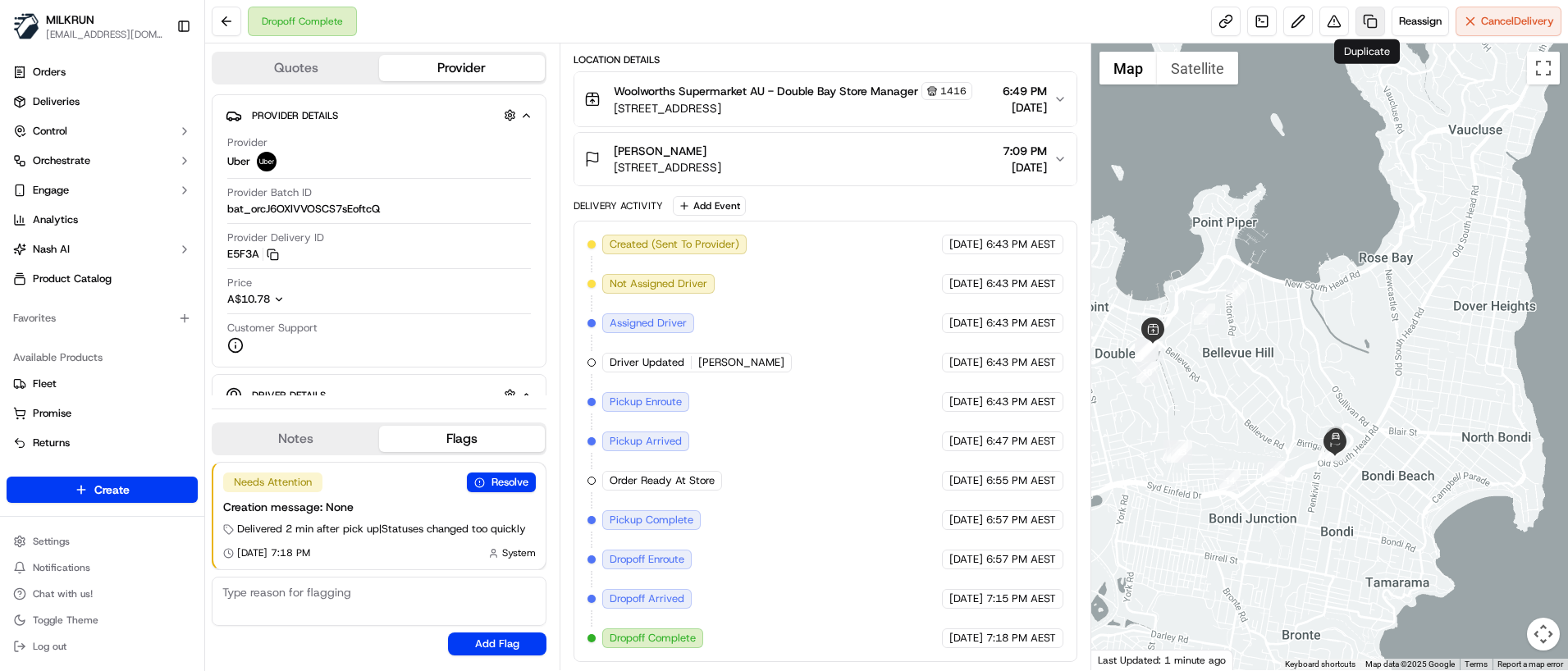
click at [1358, 24] on link at bounding box center [1370, 21] width 30 height 30
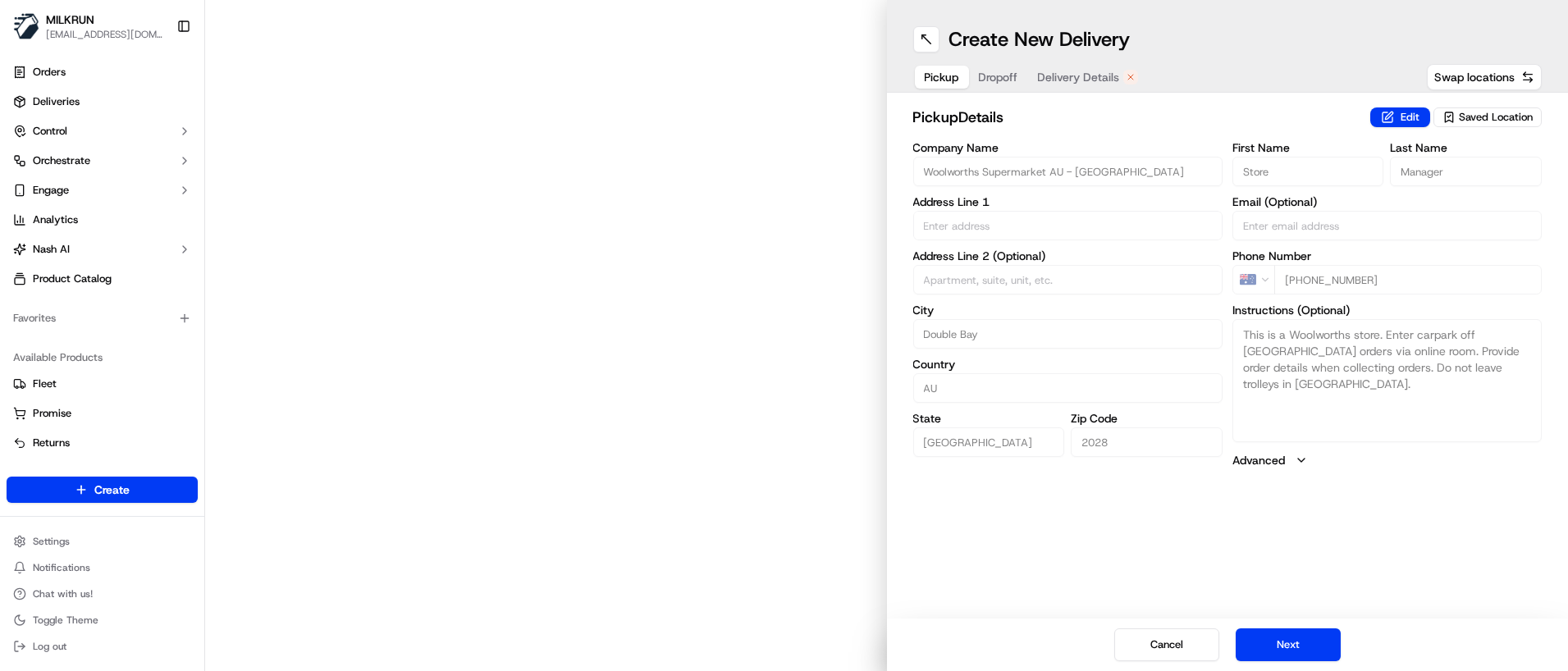
type input "1 Kiaora Rd"
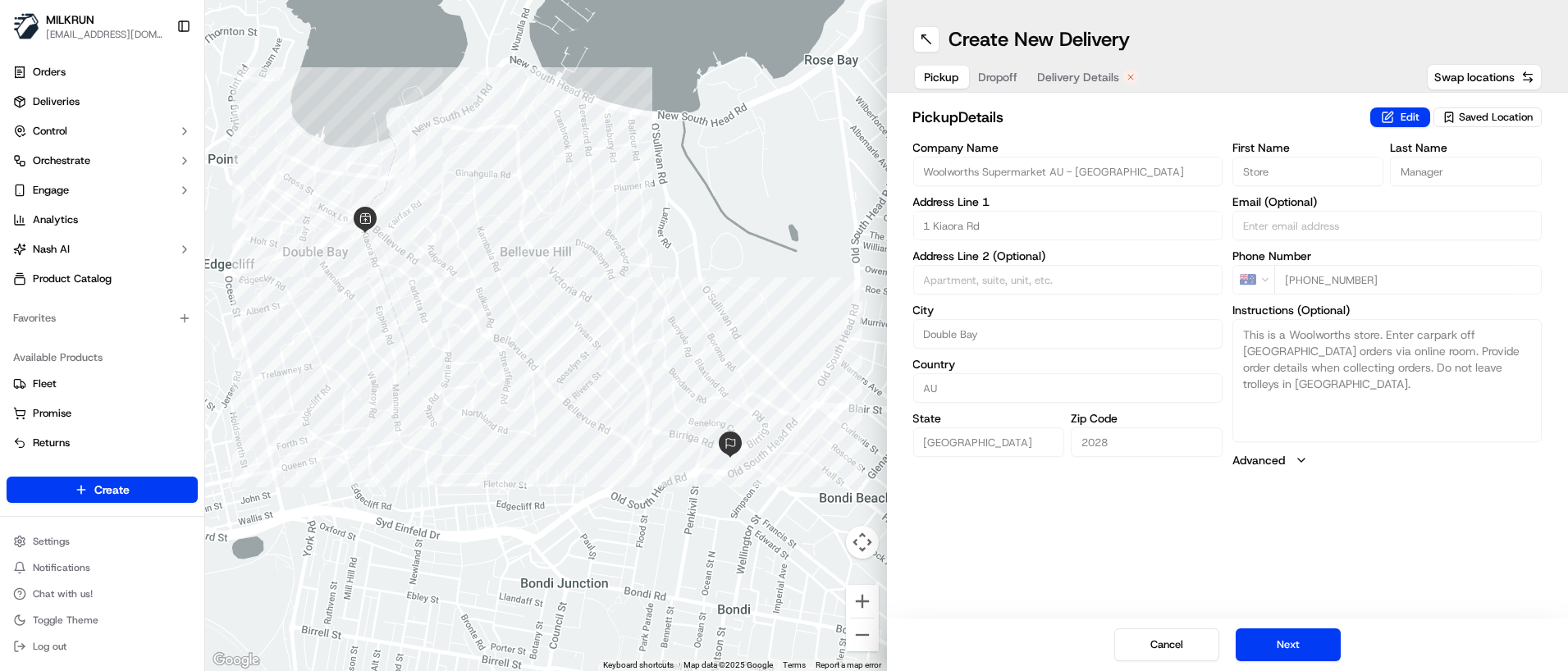
click at [1079, 76] on span "Delivery Details" at bounding box center [1079, 76] width 82 height 16
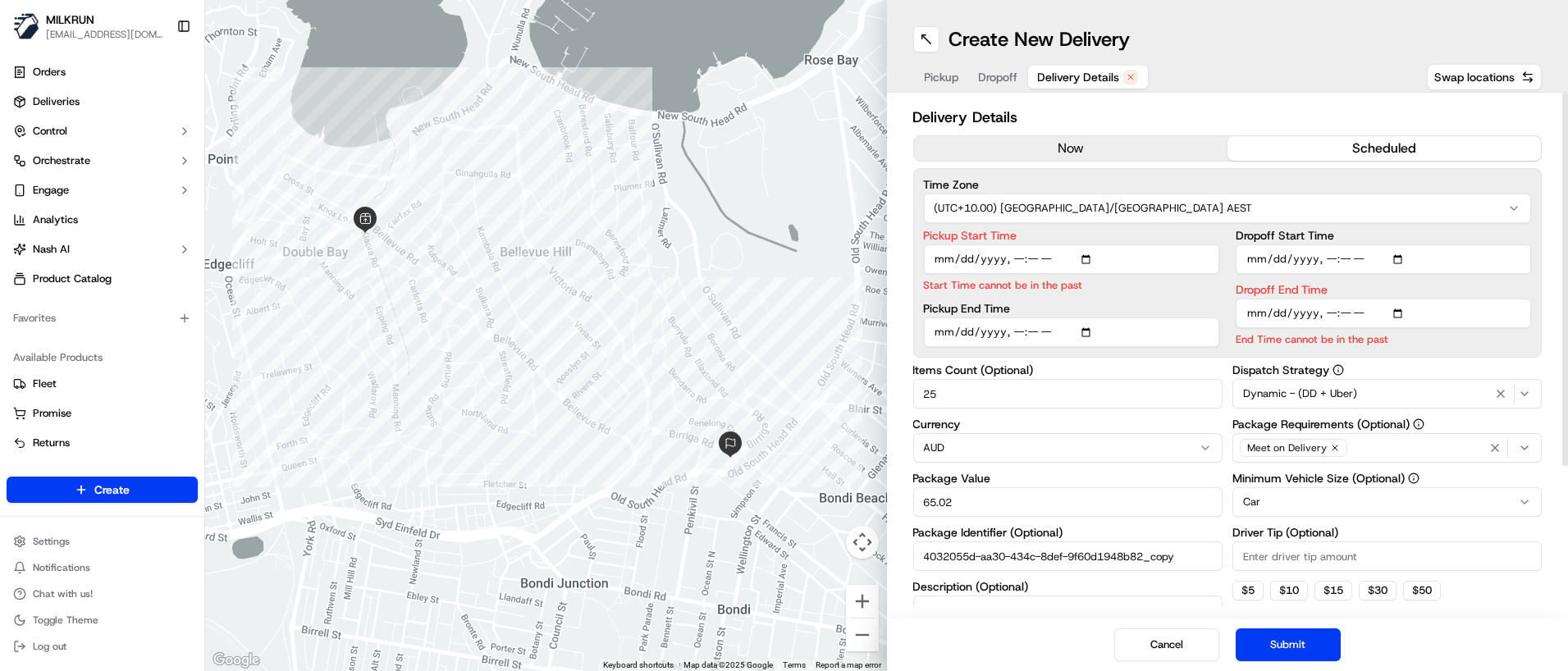
click at [1066, 152] on button "now" at bounding box center [1071, 148] width 314 height 24
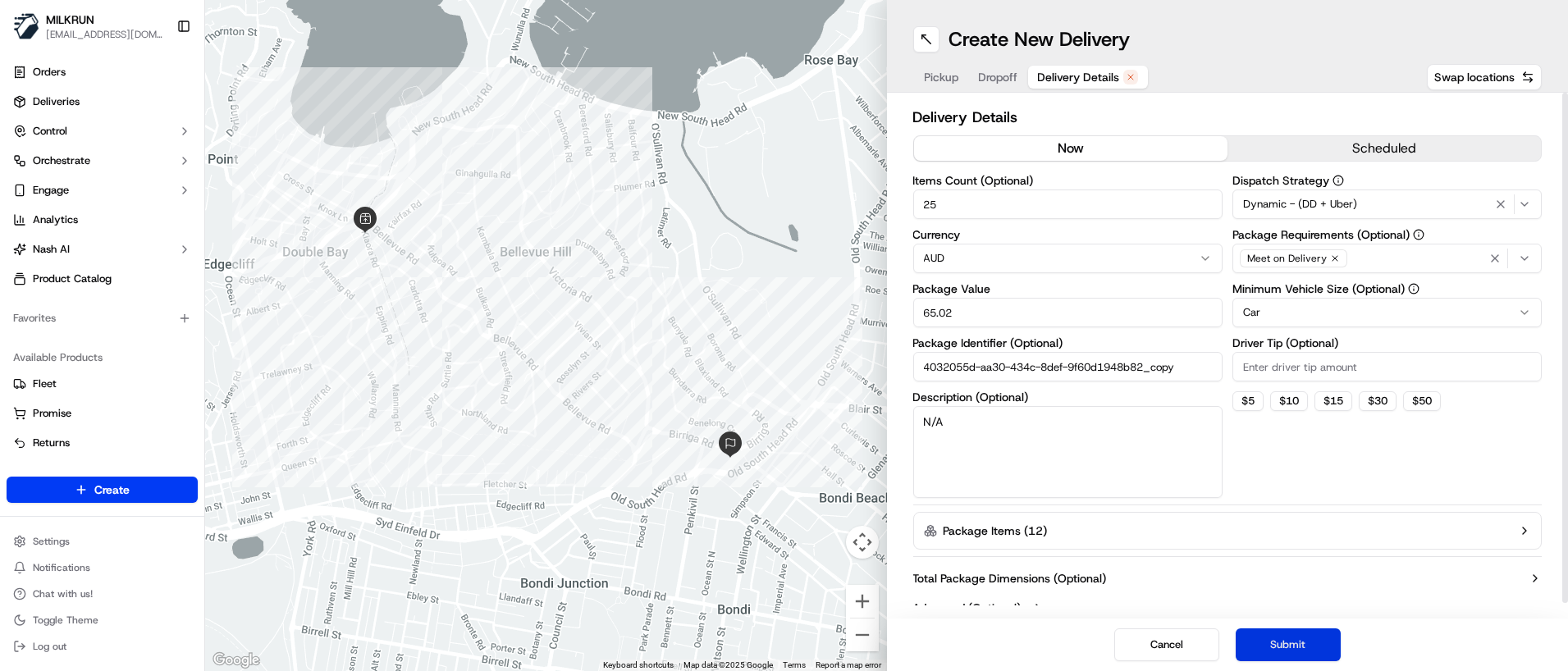
click at [1316, 640] on button "Submit" at bounding box center [1288, 645] width 105 height 33
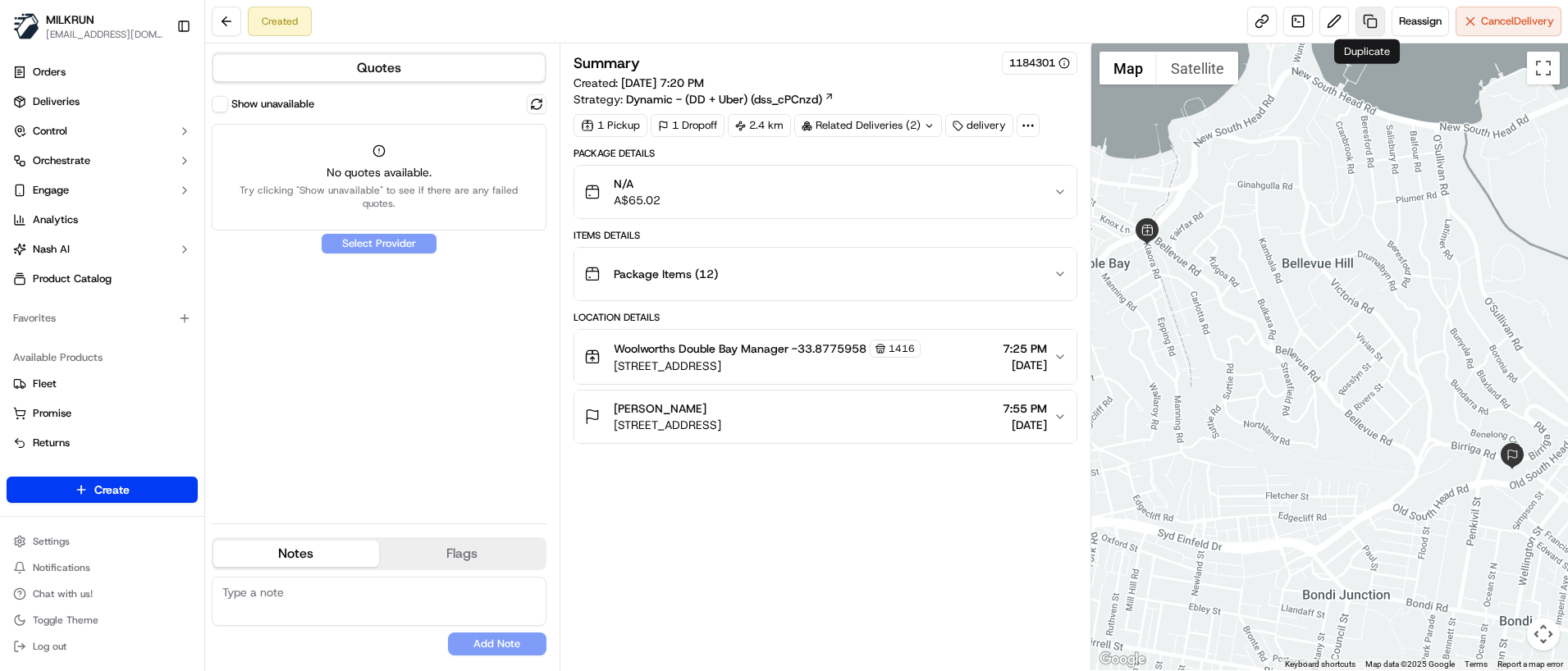
click at [1358, 26] on link at bounding box center [1370, 21] width 30 height 30
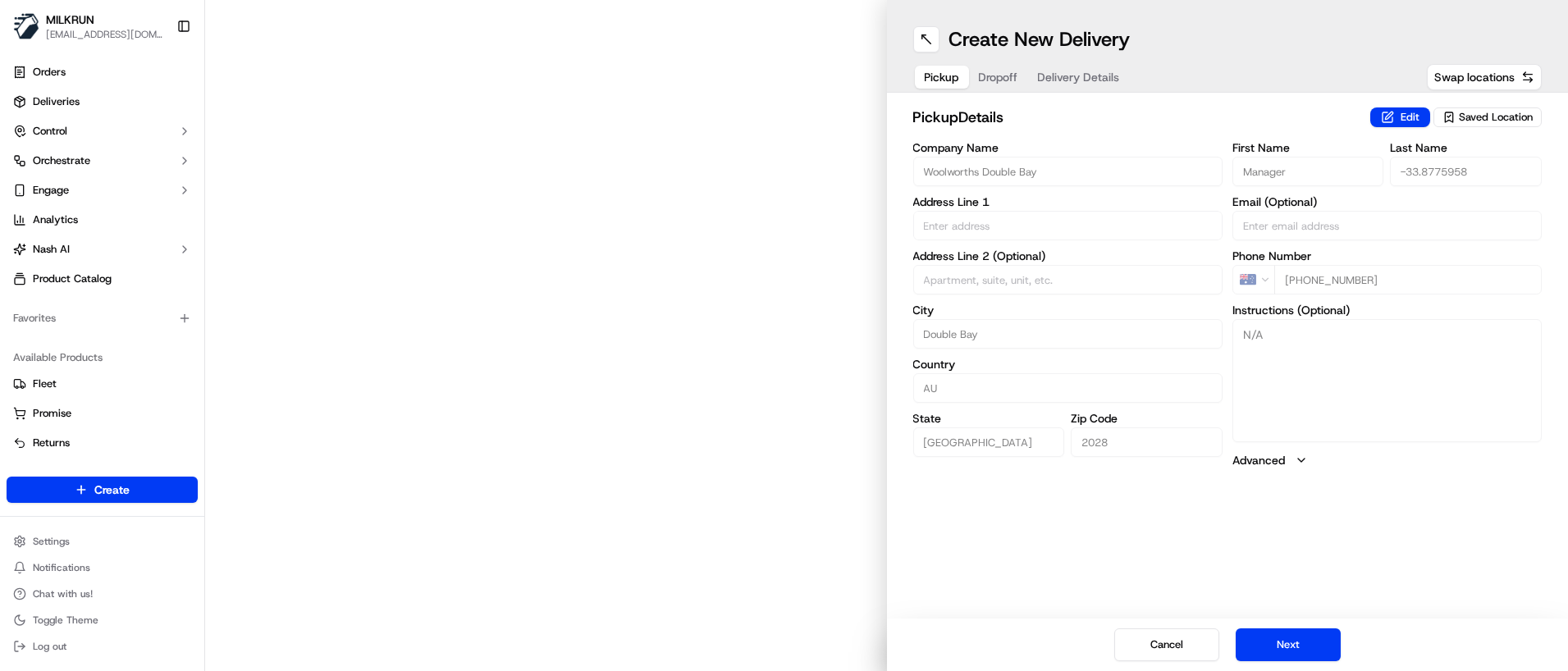
type input "1 Kiaora Rd"
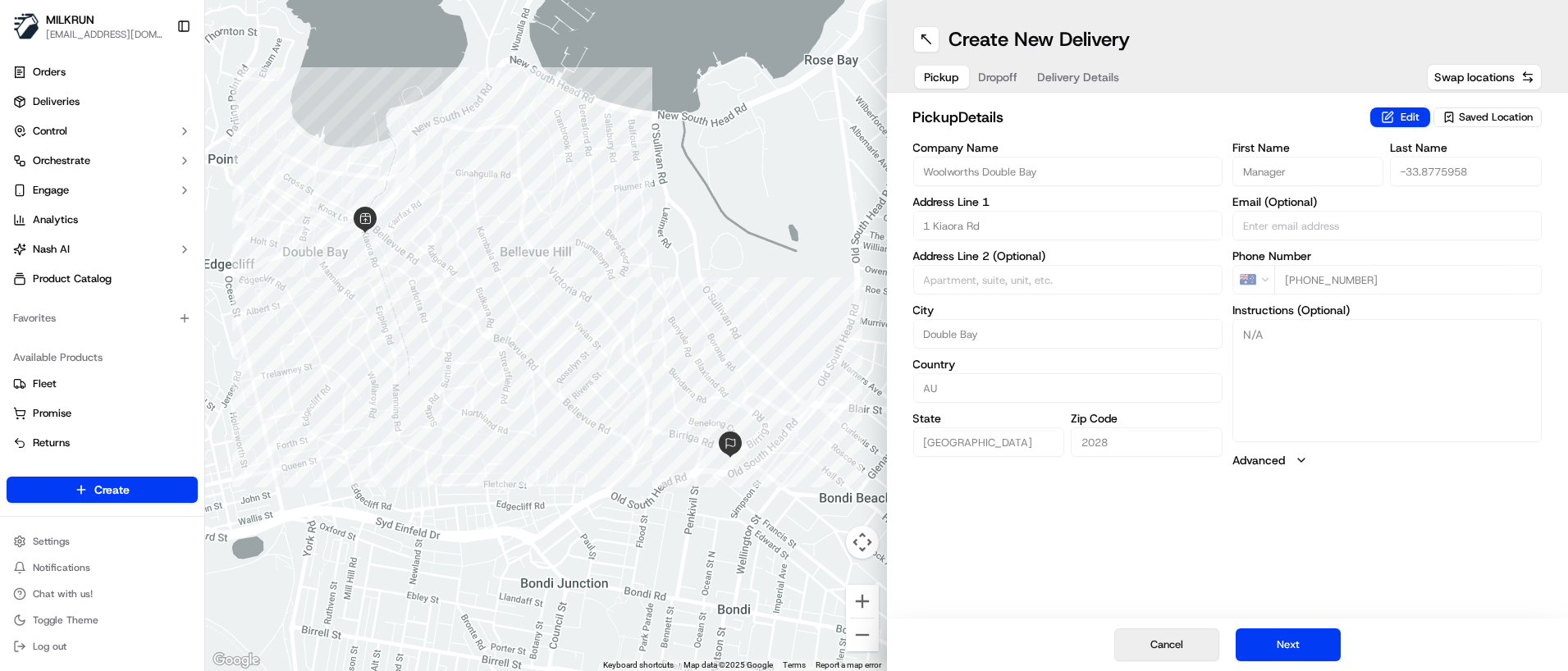
click at [1161, 649] on button "Cancel" at bounding box center [1167, 645] width 105 height 33
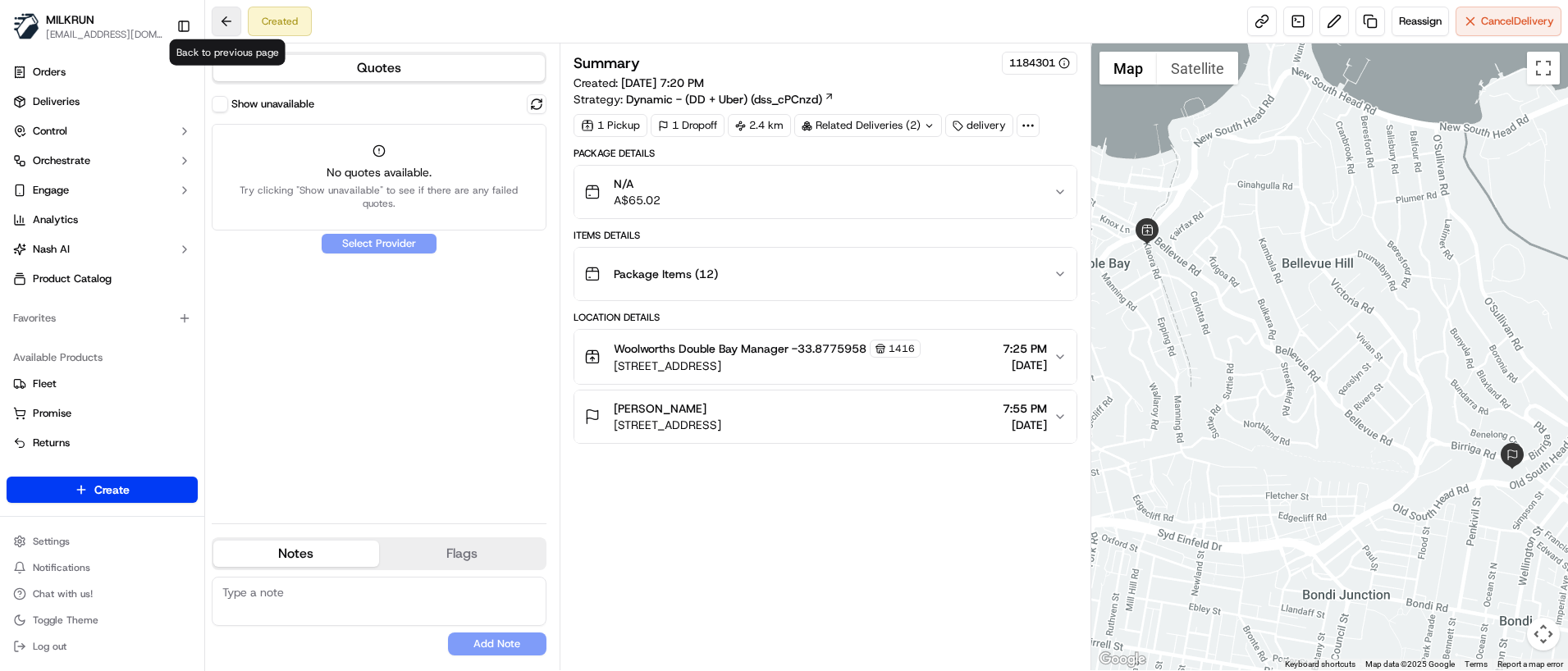
click at [229, 16] on button at bounding box center [227, 21] width 30 height 30
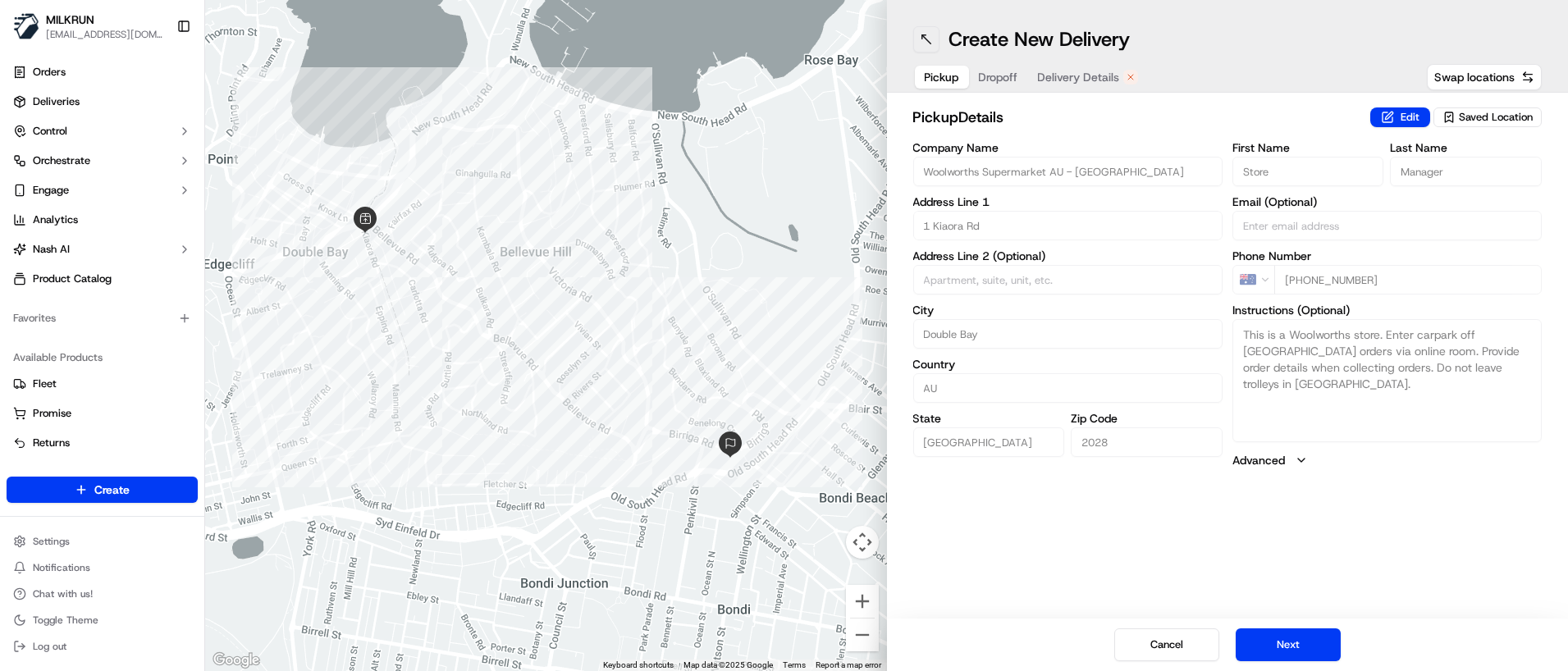
click at [927, 45] on button at bounding box center [926, 39] width 26 height 26
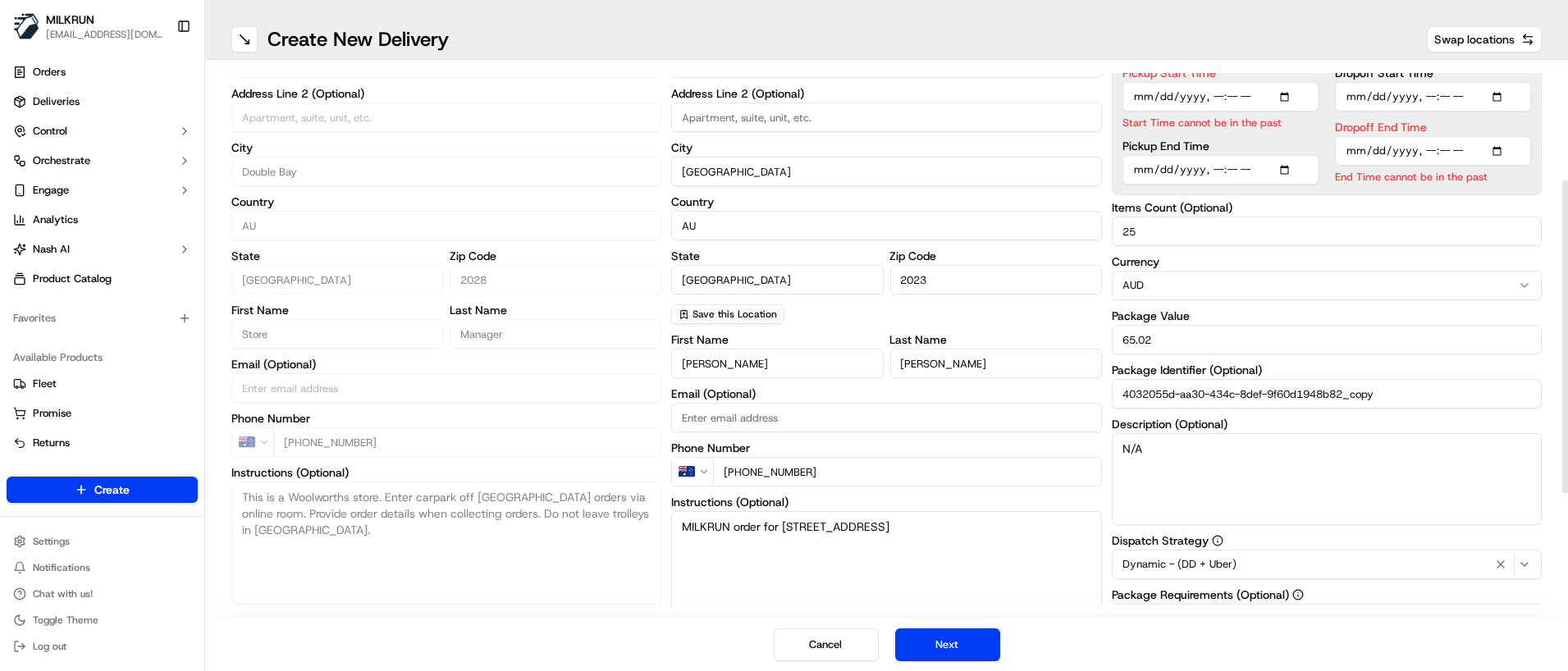
scroll to position [205, 0]
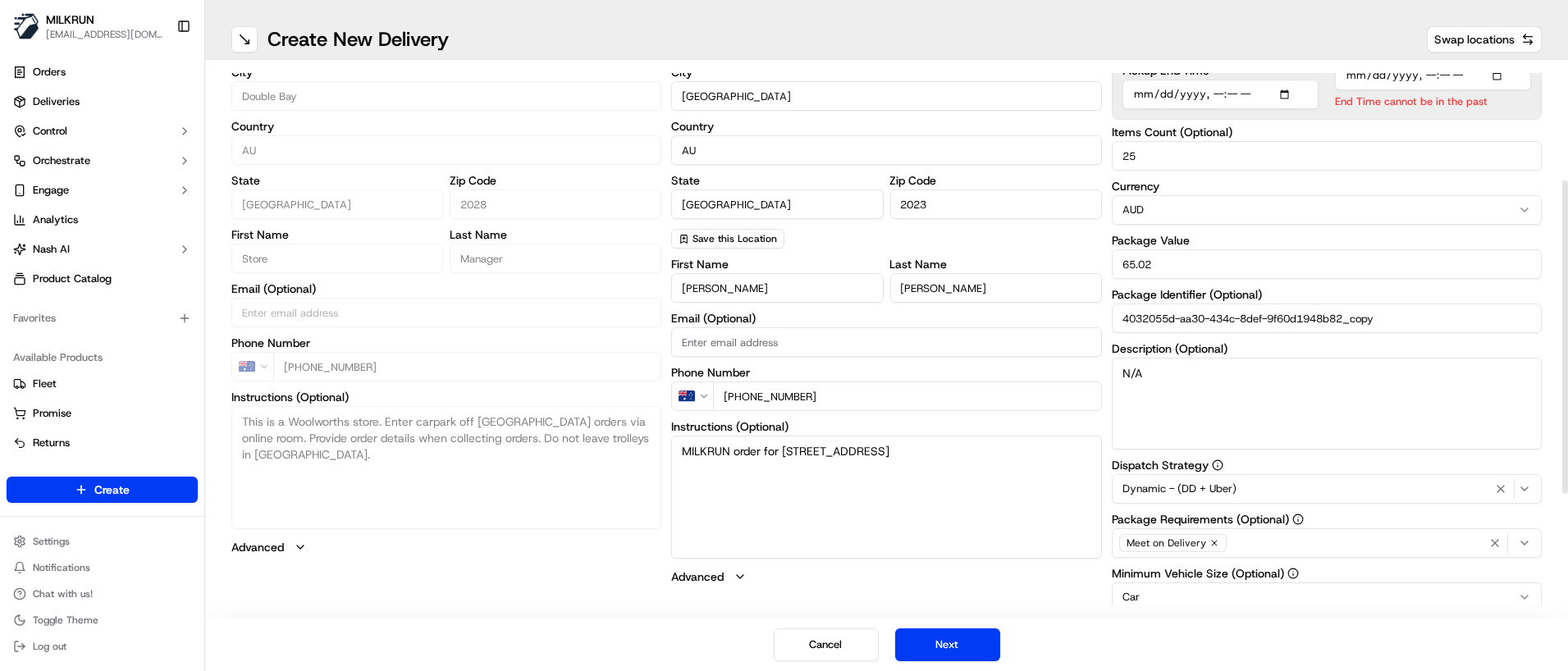
click at [1407, 320] on input "4032055d-aa30-434c-8def-9f60d1948b82_copy" at bounding box center [1327, 318] width 430 height 30
type input "4032055d-aa30-434c-8def-9f60d1948b82_copy1"
click at [942, 648] on button "Next" at bounding box center [947, 645] width 105 height 33
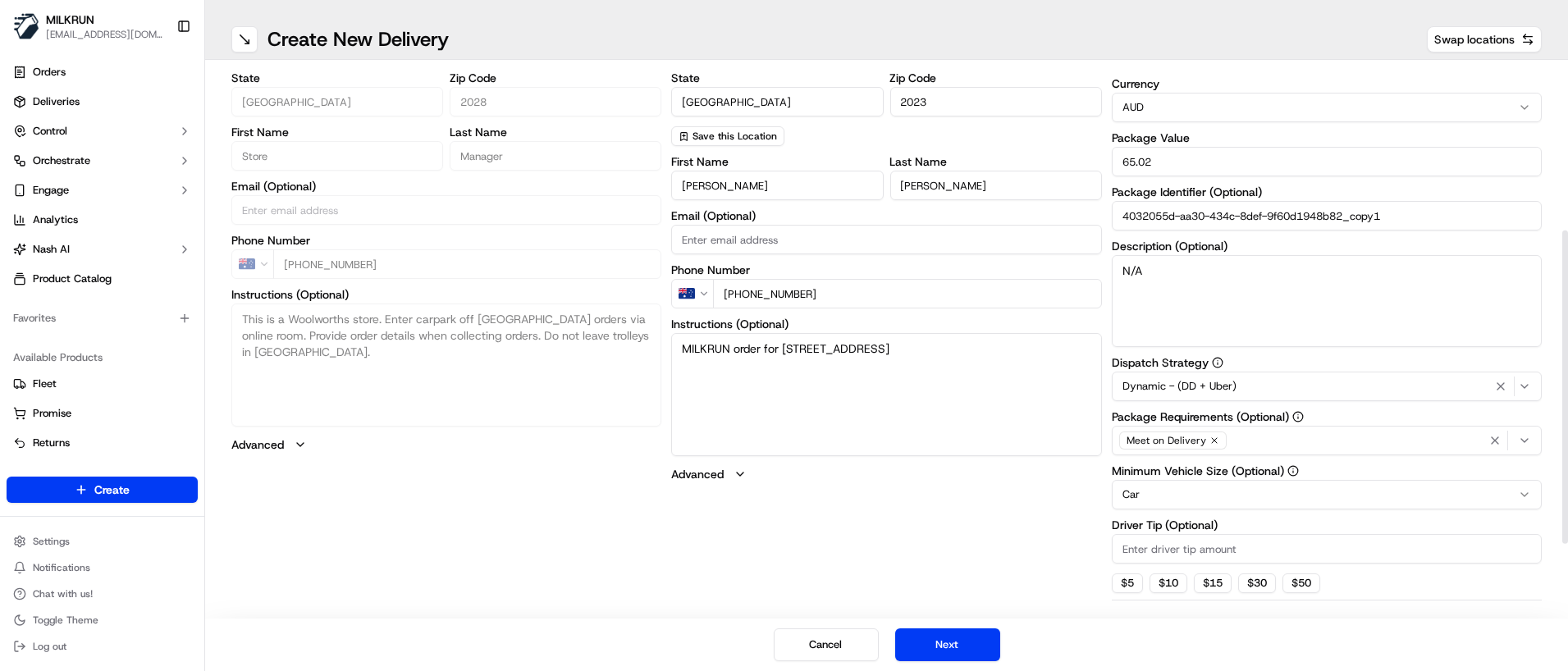
scroll to position [0, 0]
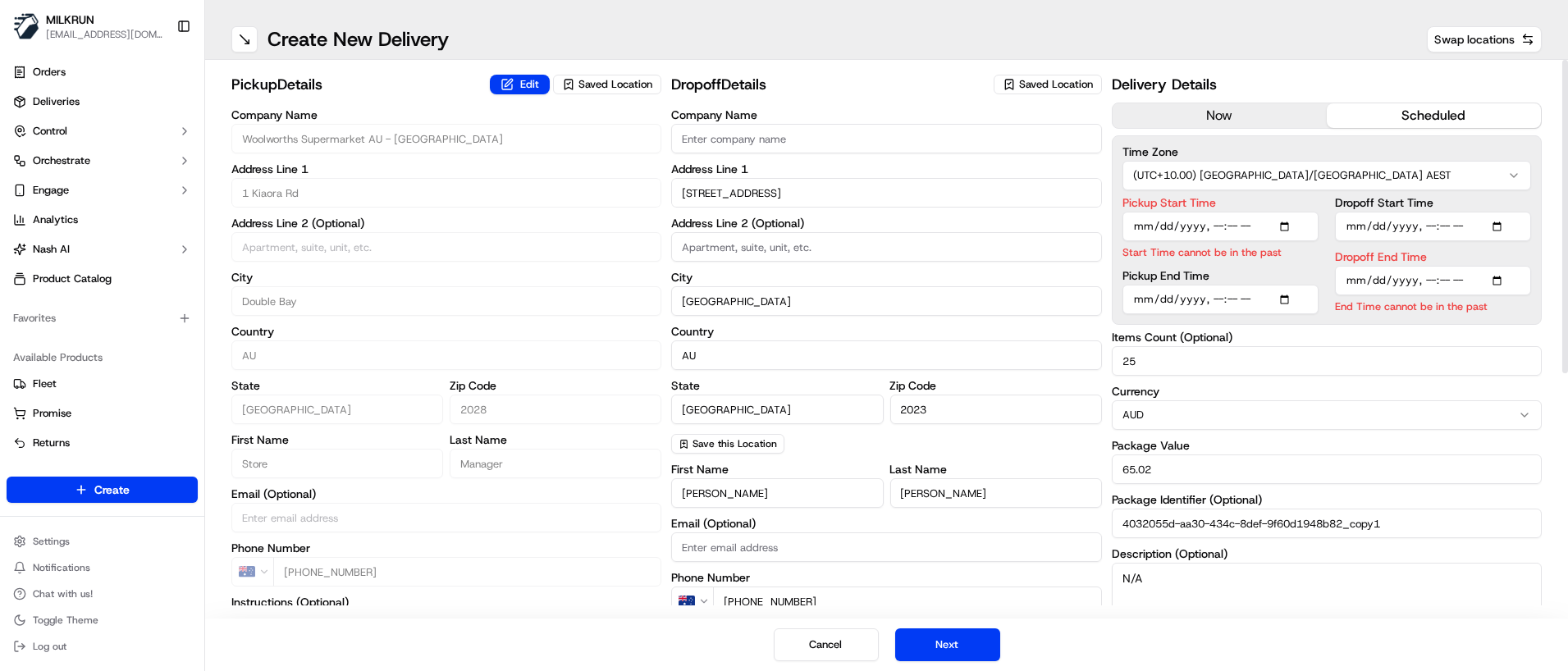
click at [1255, 110] on button "now" at bounding box center [1219, 115] width 214 height 24
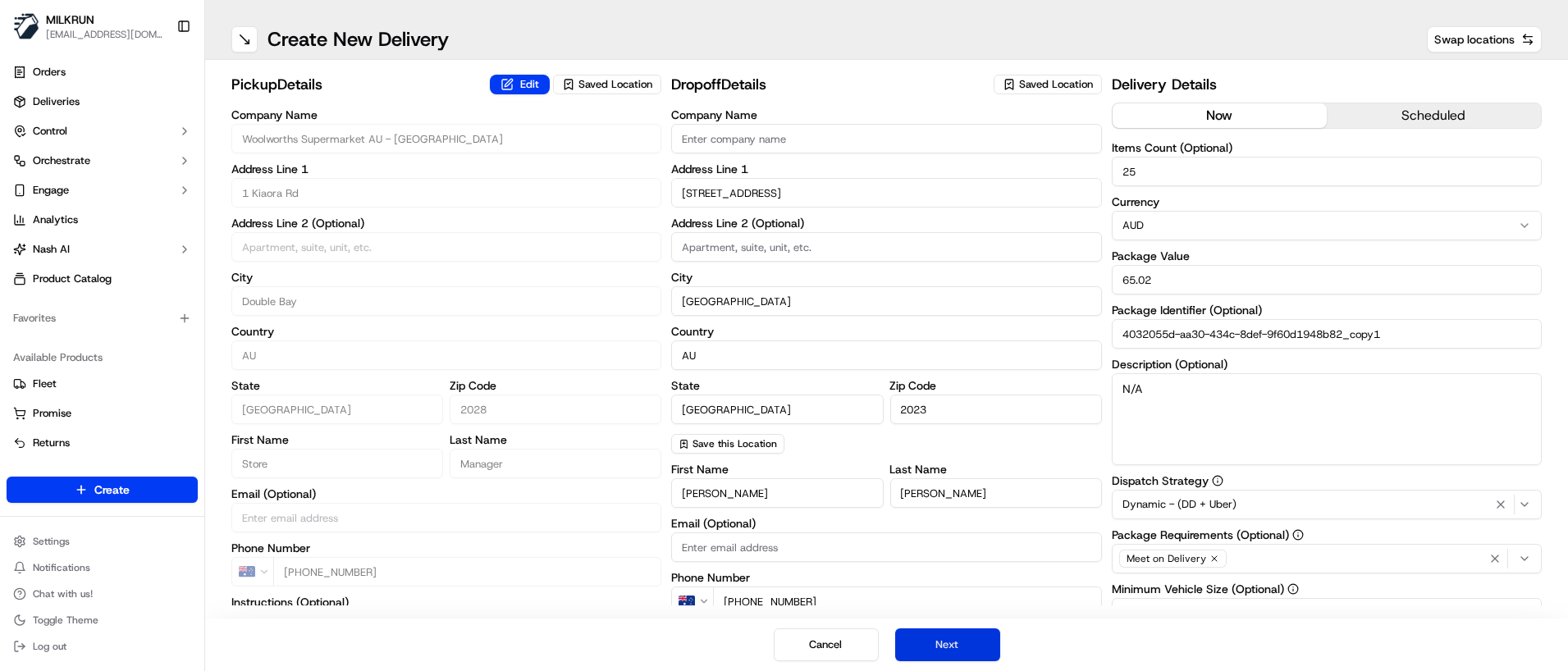
click at [945, 647] on button "Next" at bounding box center [947, 645] width 105 height 33
click at [945, 647] on button "Submit" at bounding box center [947, 645] width 105 height 33
click at [247, 42] on button at bounding box center [244, 39] width 26 height 26
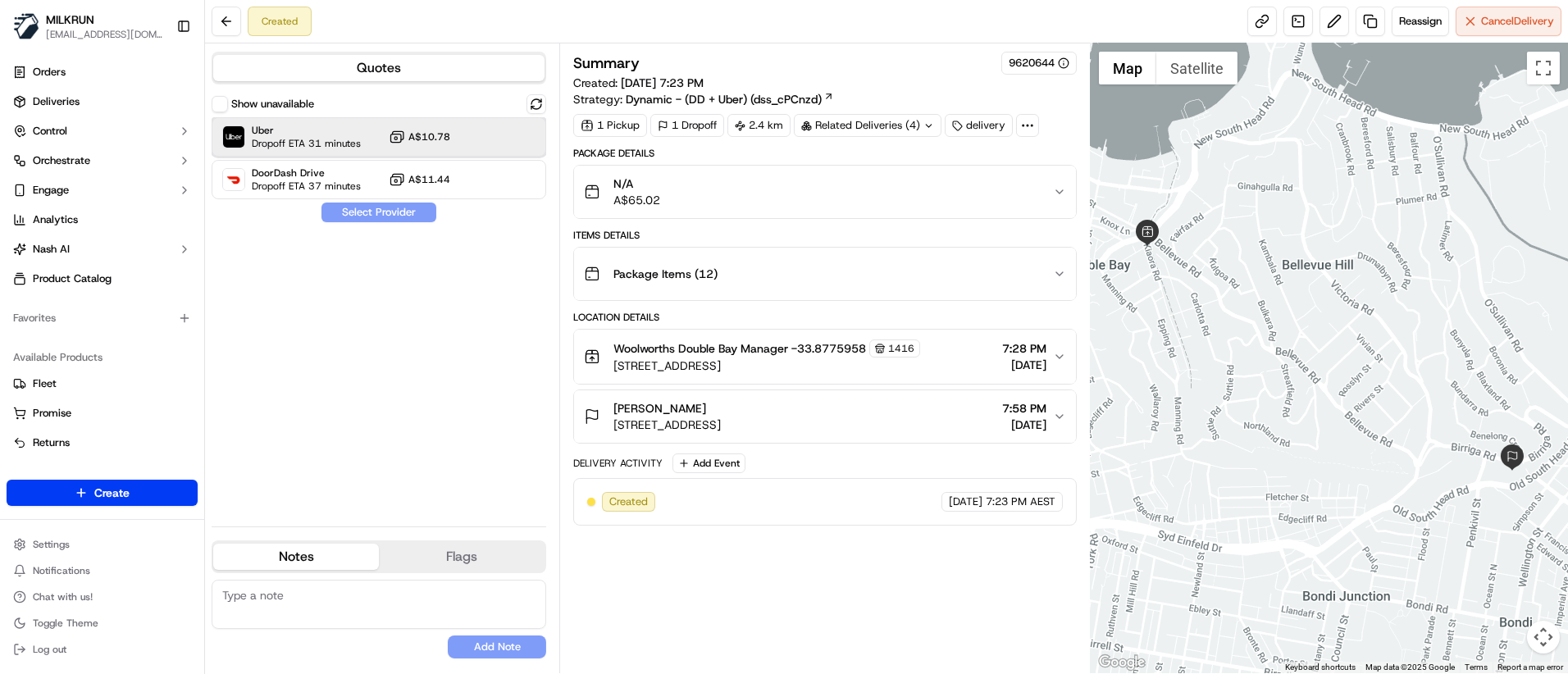
click at [311, 130] on span "Uber" at bounding box center [306, 131] width 109 height 14
click at [406, 213] on button "Assign Provider" at bounding box center [378, 212] width 116 height 19
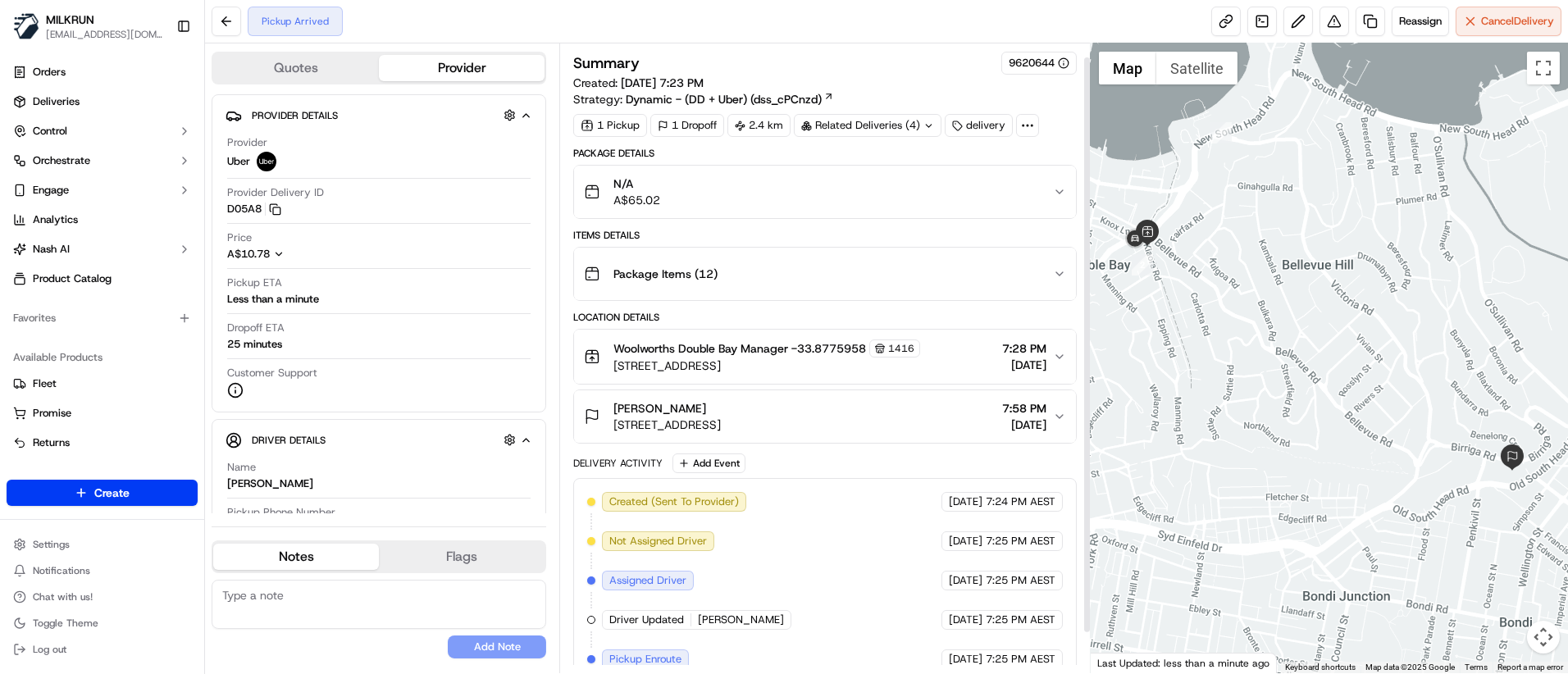
scroll to position [57, 0]
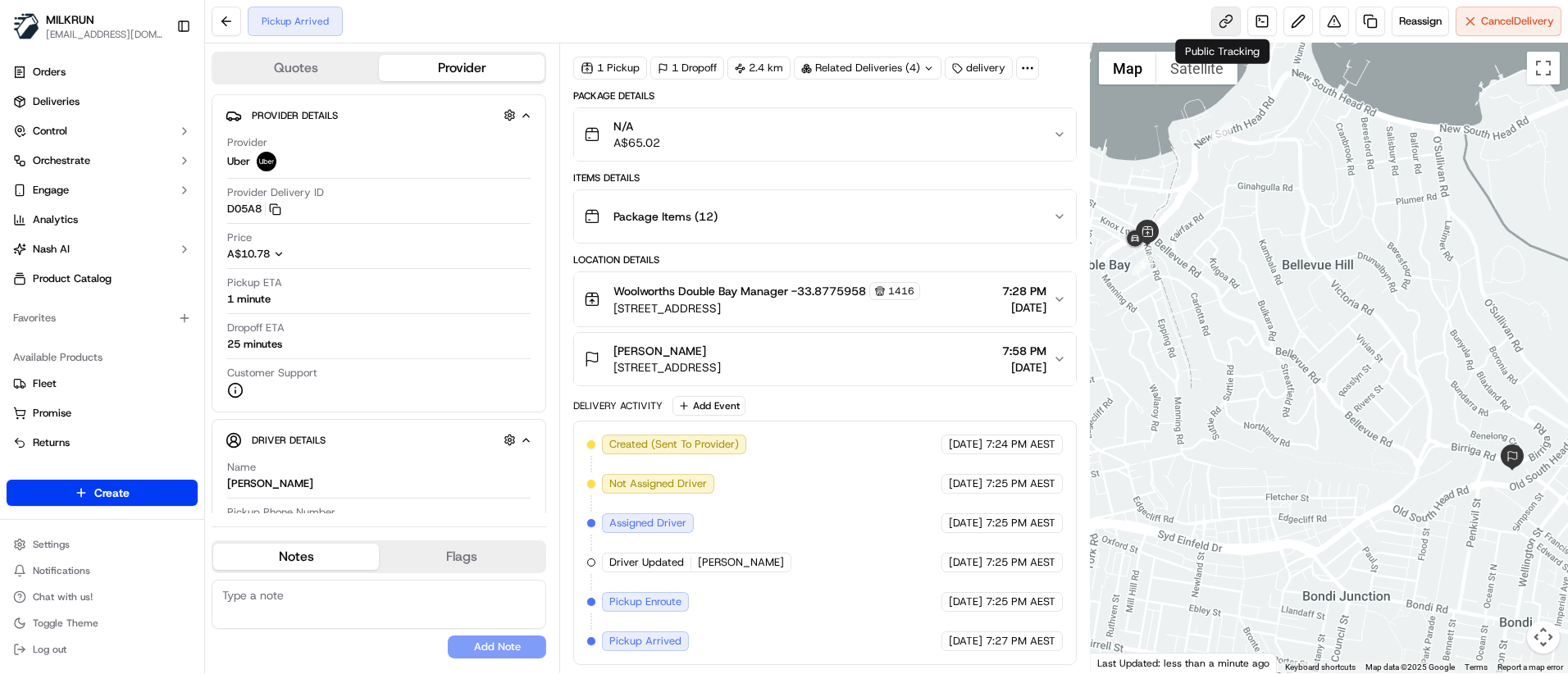
click at [1229, 19] on link at bounding box center [1225, 21] width 30 height 30
